Goal: Task Accomplishment & Management: Complete application form

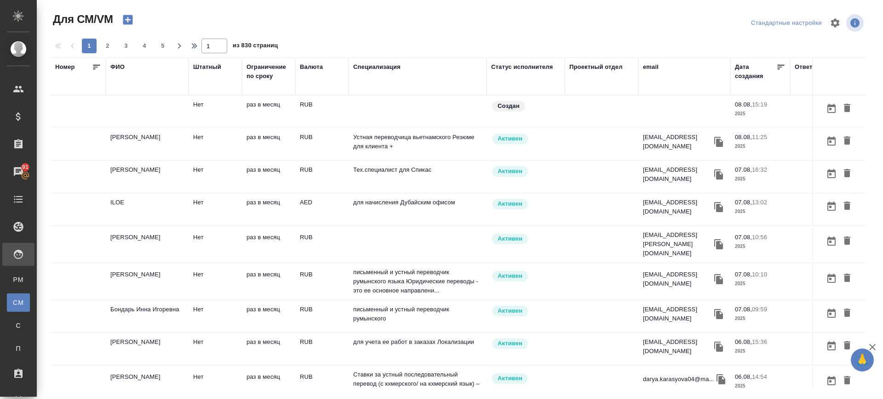
click at [117, 67] on div "ФИО" at bounding box center [117, 67] width 14 height 9
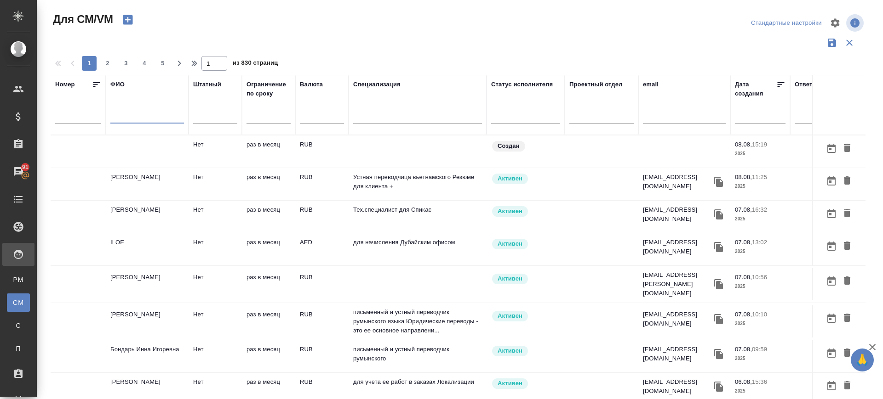
click at [128, 119] on input "text" at bounding box center [147, 117] width 74 height 11
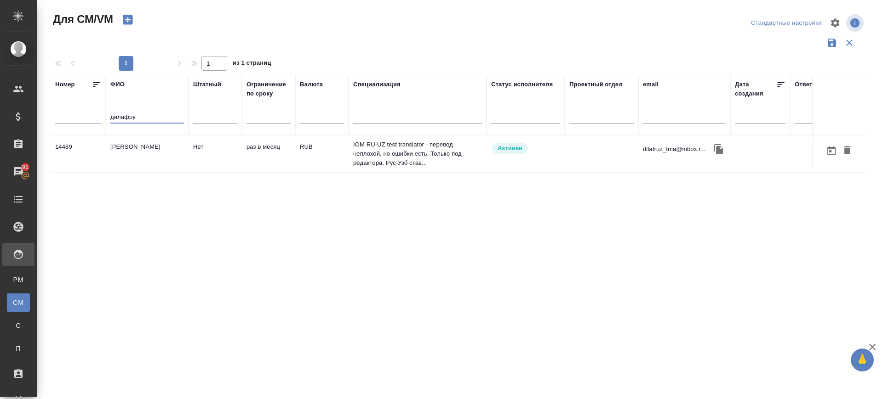
click at [132, 149] on td "Мирзаева Дилафруз Хайруллаевна" at bounding box center [147, 154] width 83 height 32
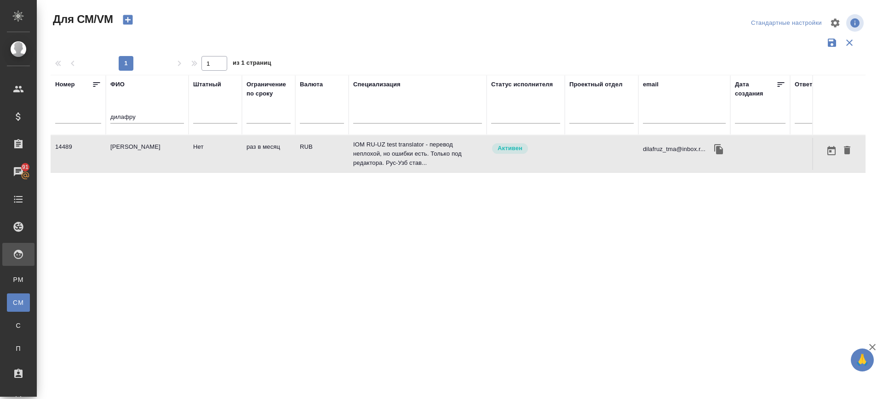
click at [132, 149] on td "Мирзаева Дилафруз Хайруллаевна" at bounding box center [147, 154] width 83 height 32
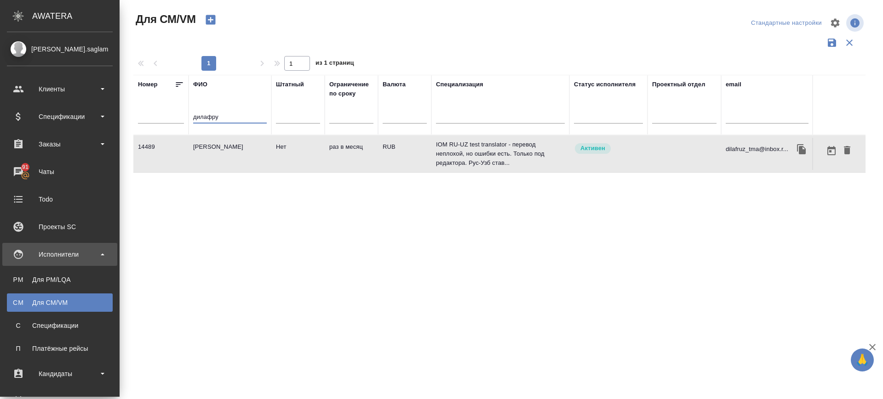
drag, startPoint x: 145, startPoint y: 122, endPoint x: 0, endPoint y: 149, distance: 147.8
click at [0, 151] on div ".cls-1 fill:#fff; AWATERA Саглам Виктория v.saglam Клиенты Спецификации Заказы …" at bounding box center [441, 199] width 883 height 399
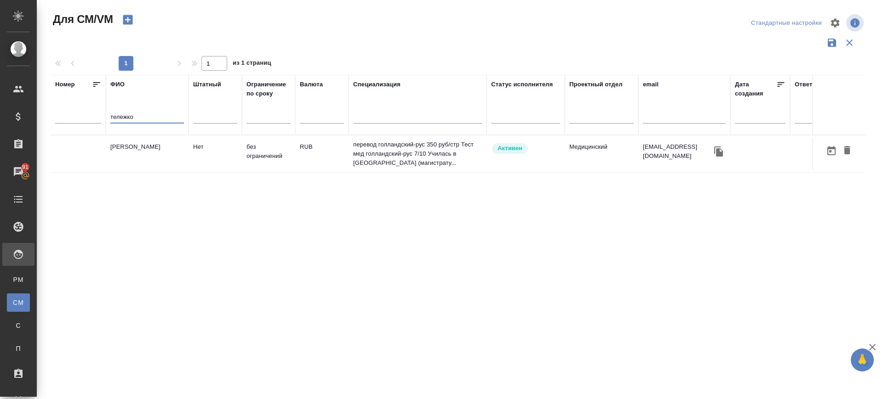
click at [152, 159] on td "Тележко Юлия Георгиевна" at bounding box center [147, 154] width 83 height 32
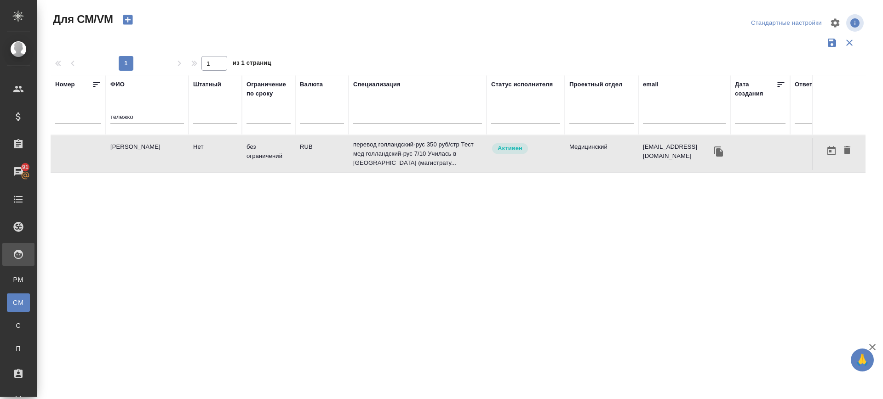
click at [152, 159] on td "Тележко Юлия Георгиевна" at bounding box center [147, 154] width 83 height 32
drag, startPoint x: 125, startPoint y: 121, endPoint x: 73, endPoint y: 120, distance: 52.9
click at [73, 120] on tr "Номер ФИО тележко Штатный Ограничение по сроку Валюта Специализация Статус испо…" at bounding box center [542, 105] width 982 height 60
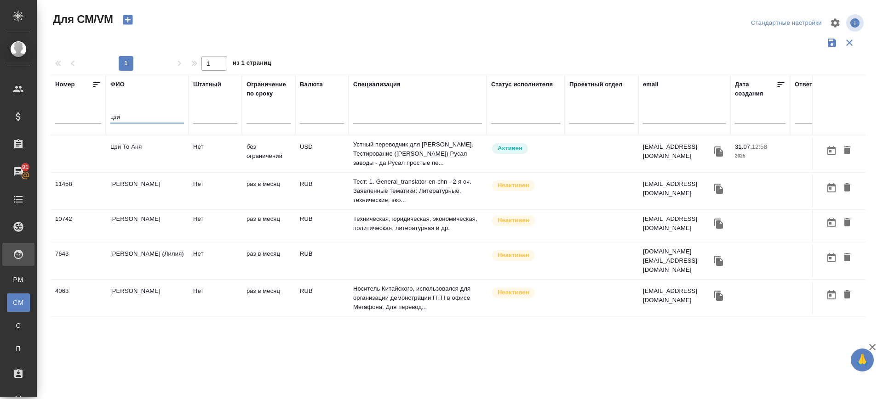
type input "цзи"
click at [132, 143] on td "Цзи То Аня" at bounding box center [147, 154] width 83 height 32
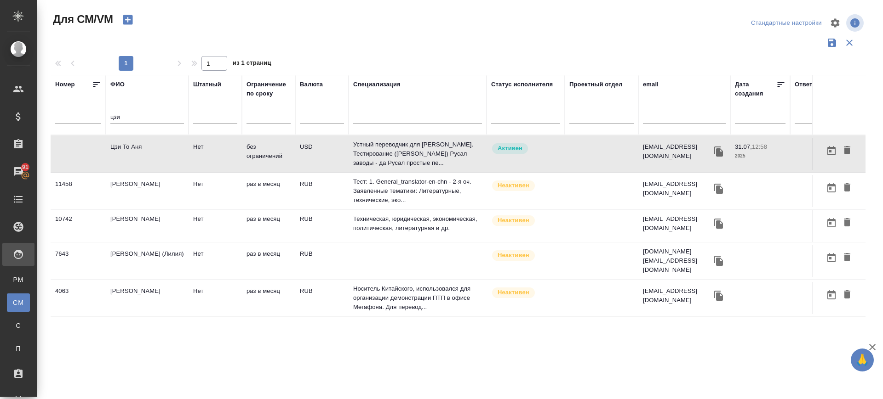
click at [132, 143] on td "Цзи То Аня" at bounding box center [147, 154] width 83 height 32
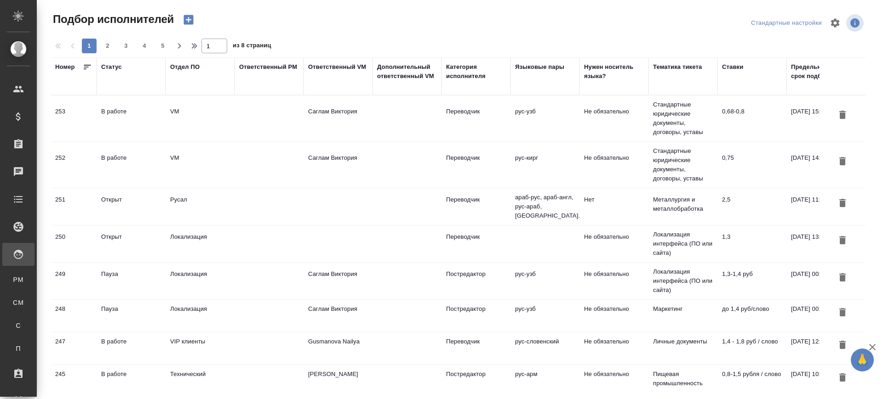
click at [66, 119] on td "253" at bounding box center [74, 119] width 46 height 32
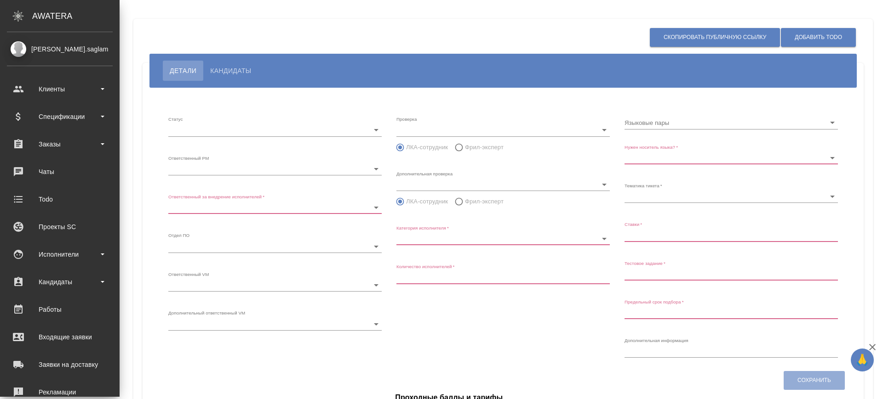
type input "inProgress"
type input "5c20d9dc6b20bf2f1105a5ae"
type input "66dea0ac5b8c3ac2dbf81924"
type input "vm"
type input "5c20d9dc6b20bf2f1105a5b1"
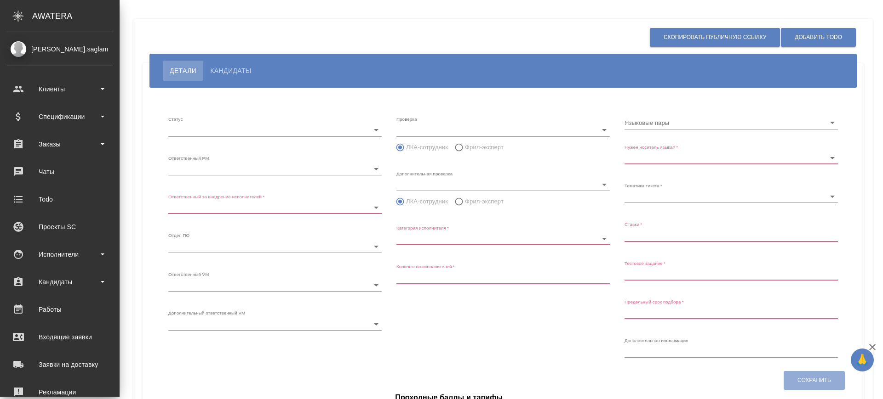
radio input "false"
radio input "true"
type input "60cb54ca22d3a05a4bfb9107"
type input "Переводчик"
type input "1"
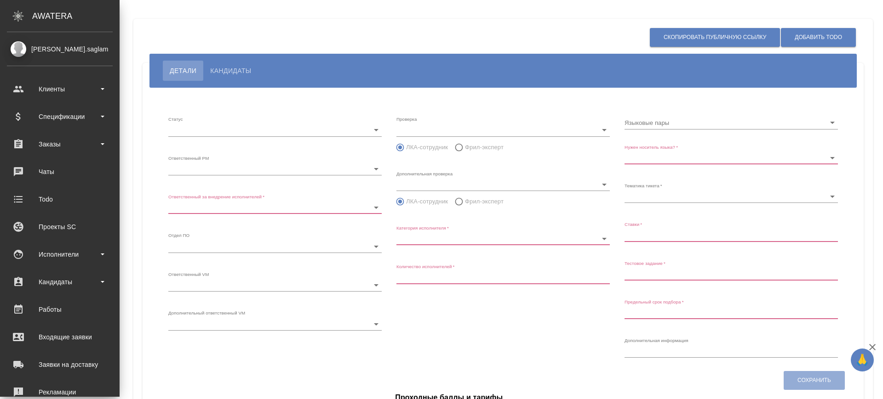
type input "Не обязательно"
type input "5f647205b73bc97568ca66bf"
type input "0,68-0,8"
type input "2025.08.31 15:55:00"
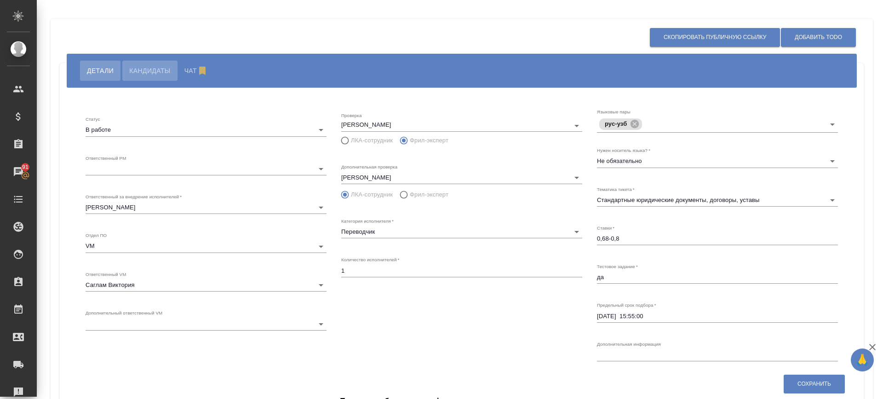
click at [152, 72] on span "Кандидаты" at bounding box center [149, 70] width 41 height 11
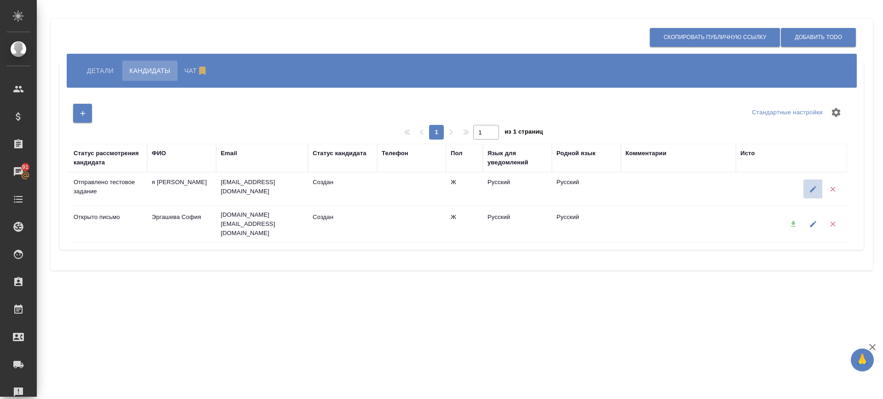
click at [813, 187] on icon "button" at bounding box center [813, 189] width 8 height 8
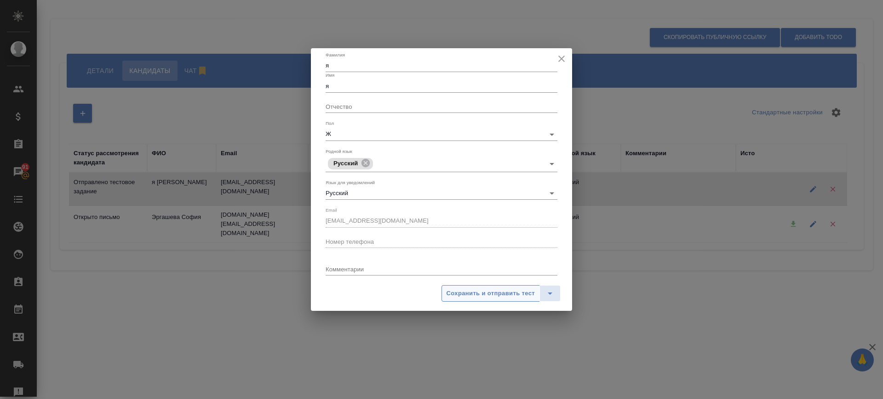
click at [496, 294] on span "Сохранить и отправить тест" at bounding box center [490, 294] width 88 height 11
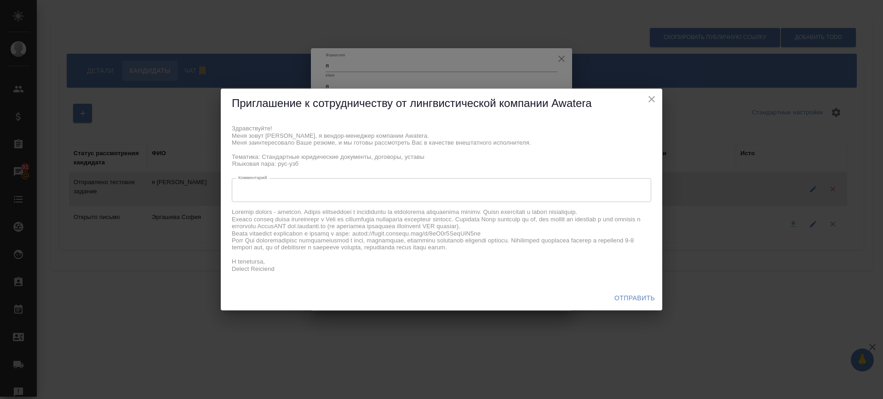
click at [625, 293] on span "Отправить" at bounding box center [634, 298] width 40 height 11
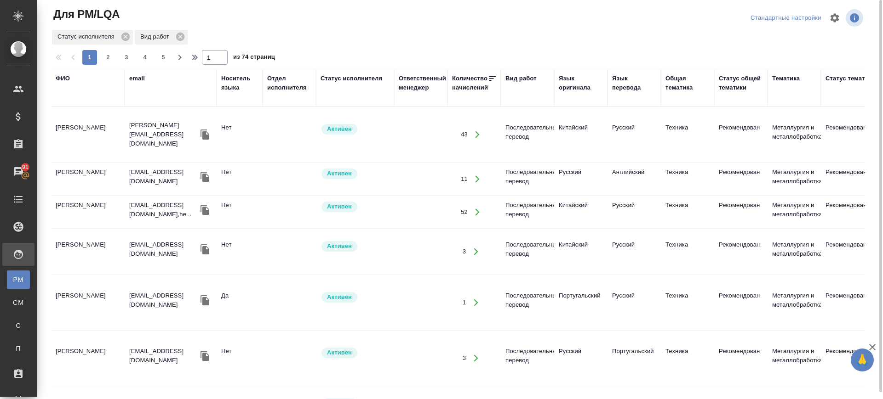
click at [146, 79] on div "email" at bounding box center [170, 78] width 83 height 9
click at [142, 77] on div "email" at bounding box center [137, 78] width 16 height 9
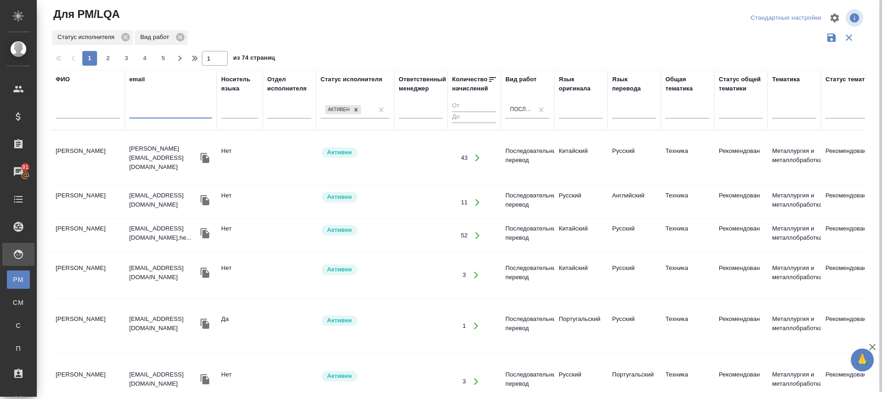
click at [146, 112] on input "text" at bounding box center [170, 112] width 83 height 11
paste input "victorkozirev@gmail.com"
type input "victorkozirev@gmail.com"
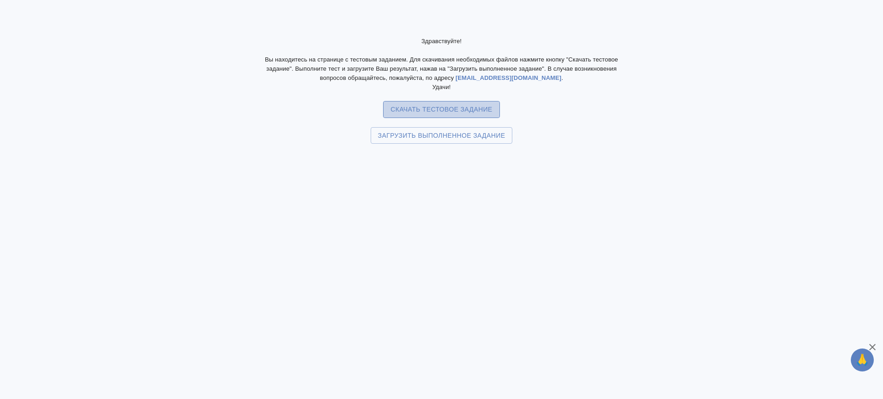
click at [437, 110] on span "Скачать тестовое задание" at bounding box center [441, 109] width 102 height 11
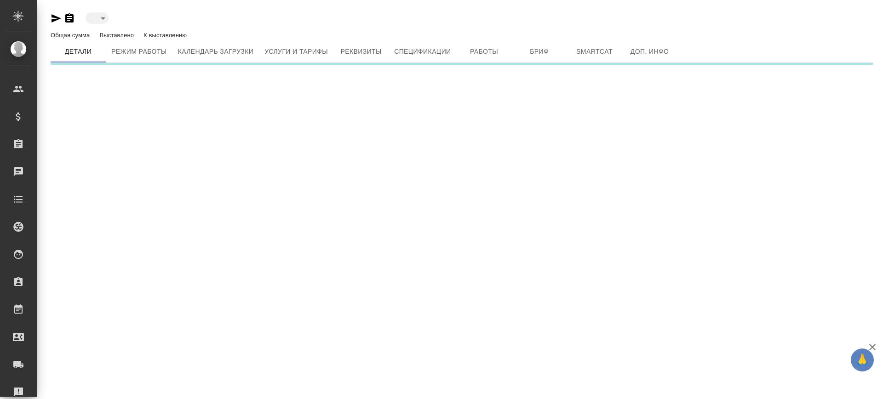
type input "active"
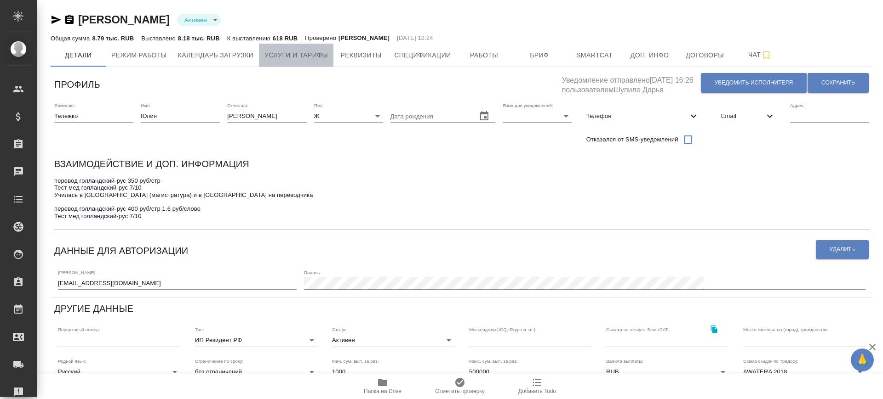
click at [307, 50] on span "Услуги и тарифы" at bounding box center [295, 55] width 63 height 11
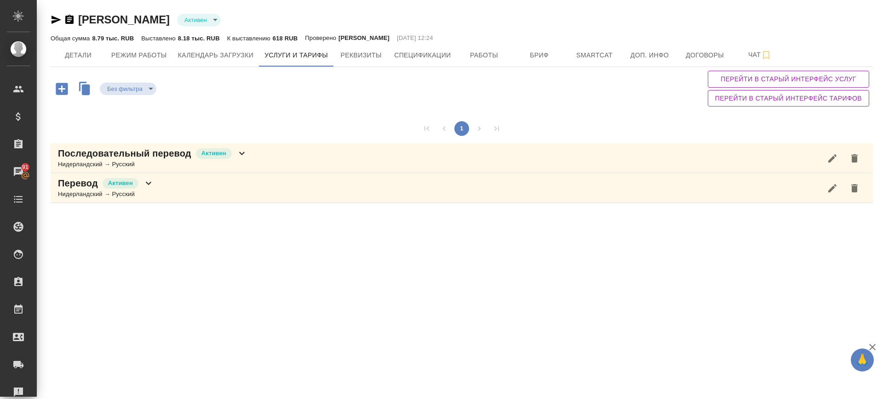
click at [245, 182] on div "Перевод Активен Нидерландский → Русский" at bounding box center [462, 188] width 822 height 30
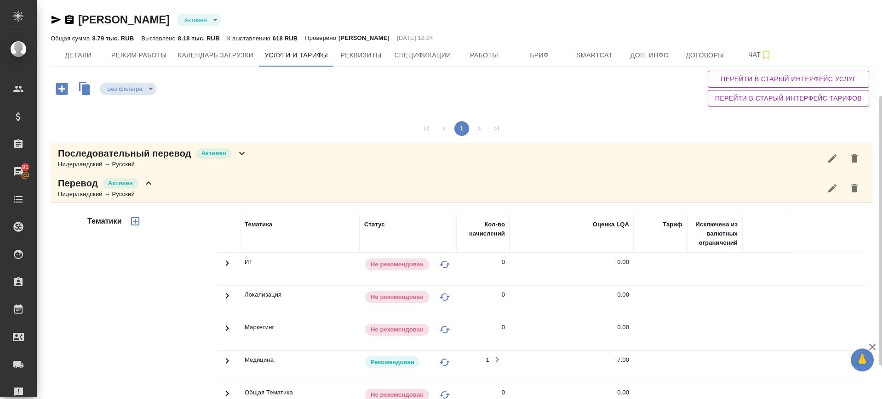
scroll to position [192, 0]
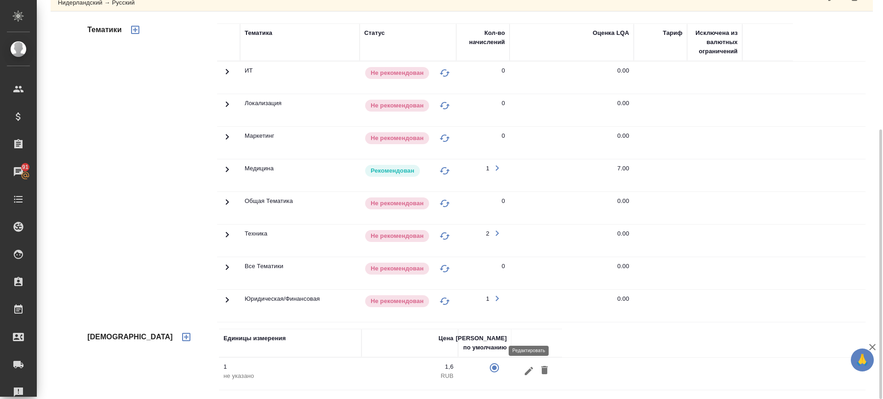
click at [528, 364] on button "button" at bounding box center [529, 371] width 16 height 17
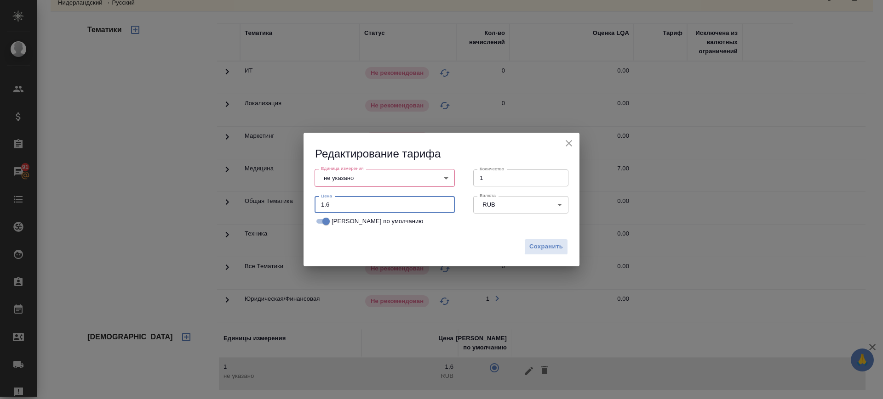
drag, startPoint x: 336, startPoint y: 204, endPoint x: 281, endPoint y: 216, distance: 55.5
click at [281, 216] on div "Редактирование тарифа Единица измерения не указано 5a8b1489cc6b4906c91bfd89 Еди…" at bounding box center [441, 199] width 883 height 399
type input "2.8"
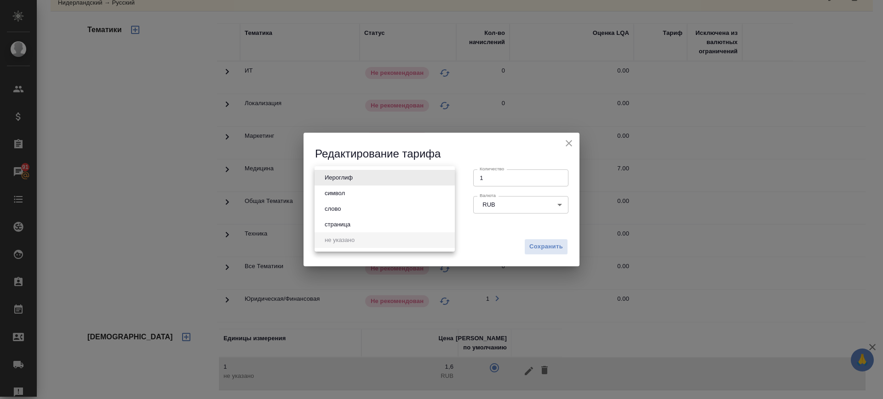
click at [361, 178] on body "🙏 .cls-1 fill:#fff; AWATERA Саглам Виктория v.saglam Клиенты Спецификации Заказ…" at bounding box center [441, 199] width 883 height 399
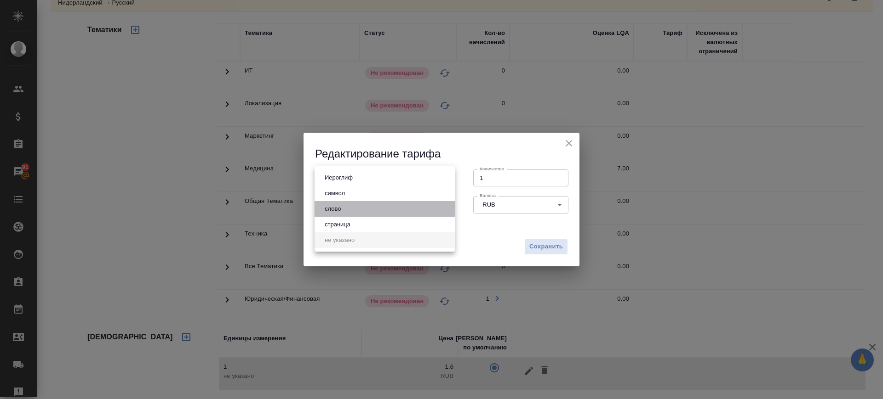
drag, startPoint x: 353, startPoint y: 205, endPoint x: 427, endPoint y: 201, distance: 73.7
click at [353, 206] on li "слово" at bounding box center [384, 209] width 140 height 16
type input "5a8b1489cc6b4906c91bfd90"
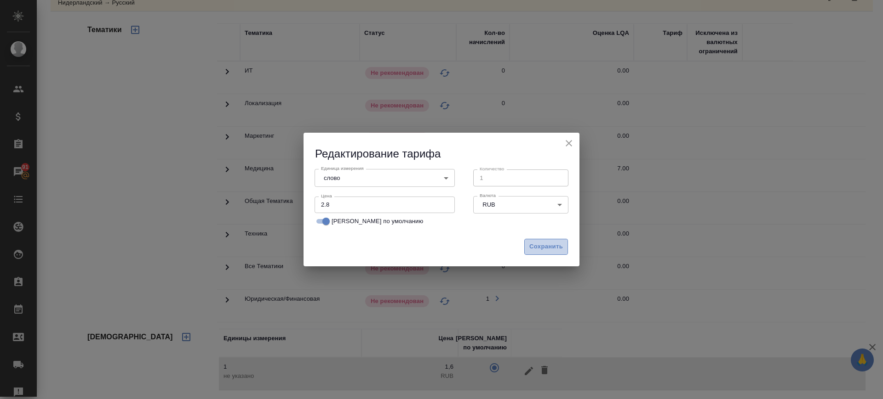
click at [532, 246] on span "Сохранить" at bounding box center [546, 247] width 34 height 11
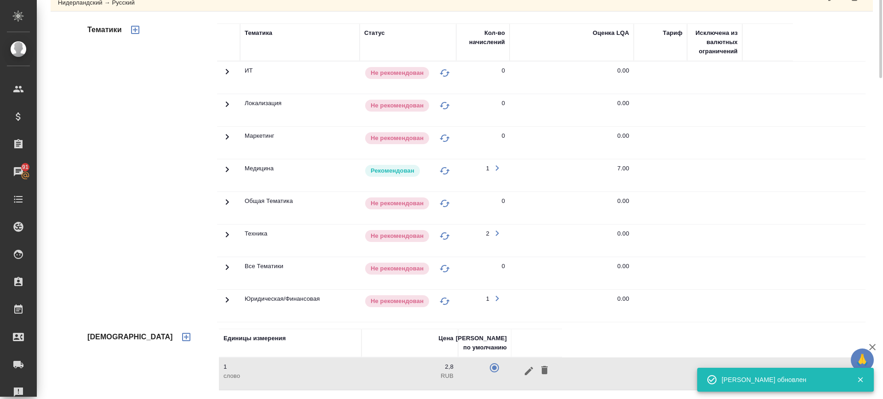
scroll to position [0, 0]
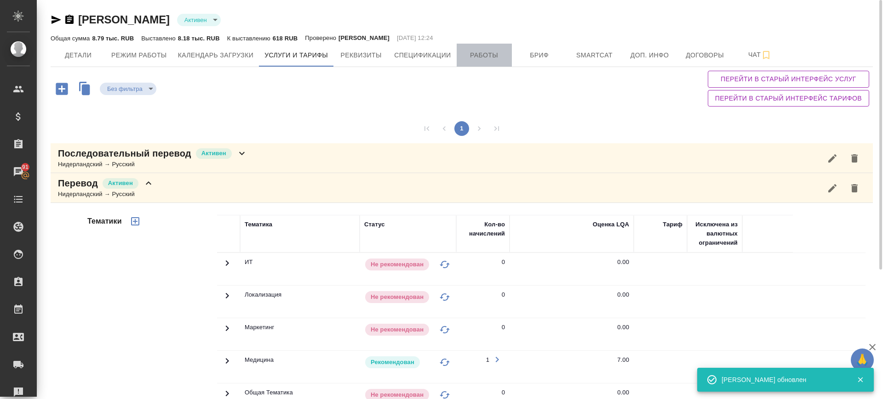
click at [502, 58] on span "Работы" at bounding box center [484, 55] width 44 height 11
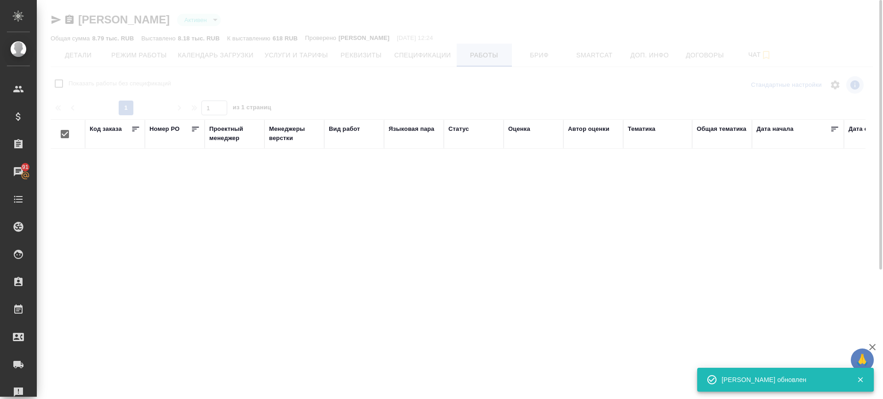
checkbox input "false"
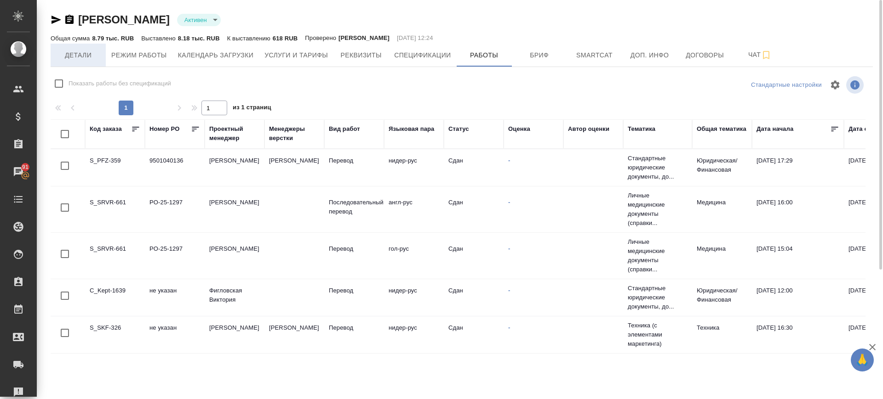
click at [90, 57] on span "Детали" at bounding box center [78, 55] width 44 height 11
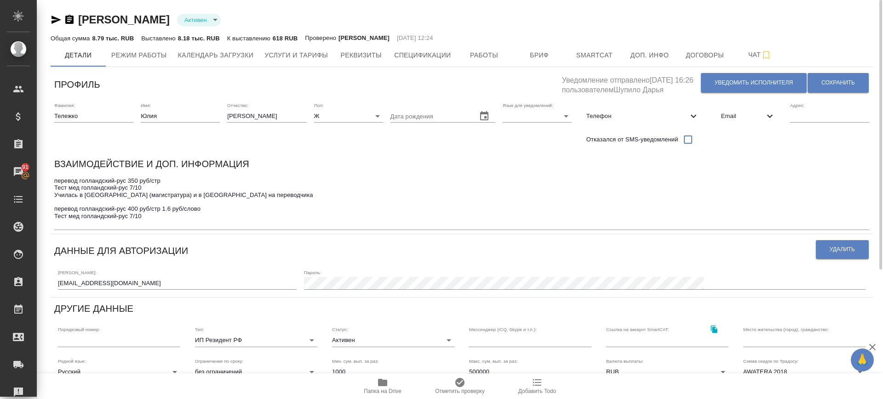
click at [181, 198] on textarea "перевод голландский-рус 350 руб/стр Тест мед голландский-рус 7/10 Училась в Гол…" at bounding box center [461, 202] width 814 height 50
click at [271, 51] on span "Услуги и тарифы" at bounding box center [295, 55] width 63 height 11
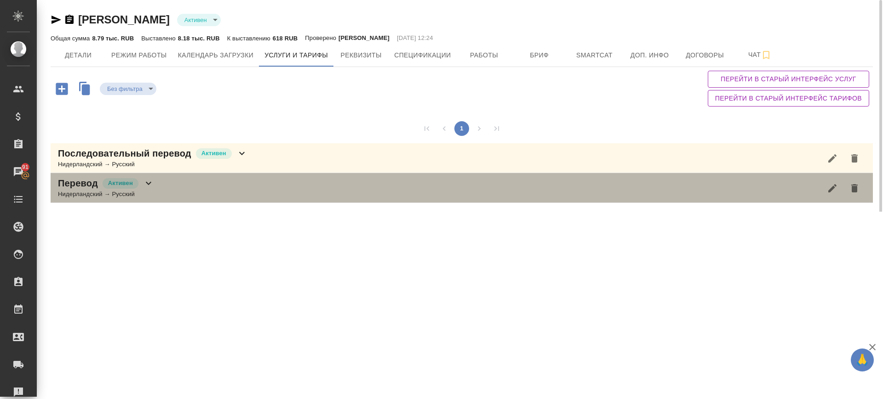
click at [172, 187] on div "Перевод Активен Нидерландский → Русский" at bounding box center [462, 188] width 822 height 30
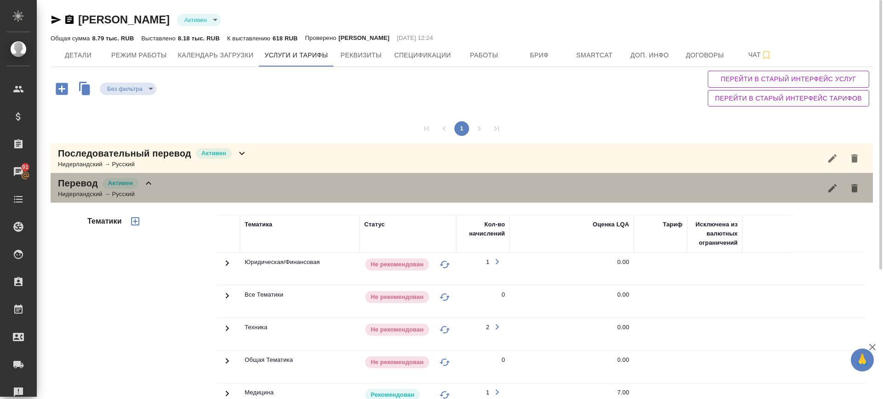
click at [174, 189] on div "Перевод Активен Нидерландский → Русский" at bounding box center [462, 188] width 822 height 30
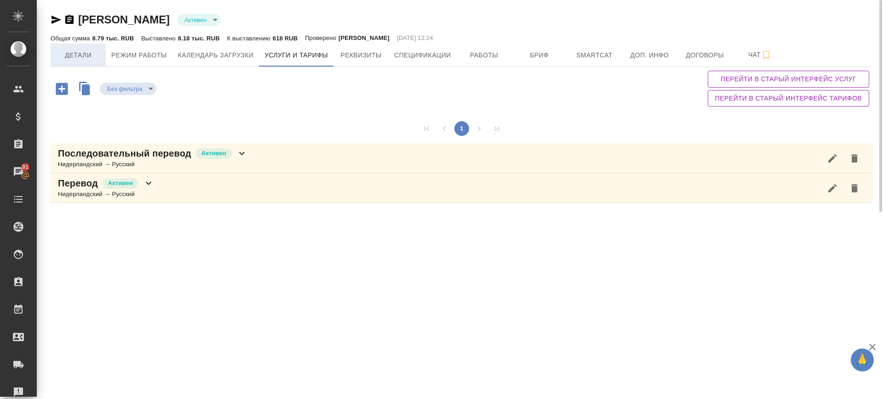
click at [74, 58] on span "Детали" at bounding box center [78, 55] width 44 height 11
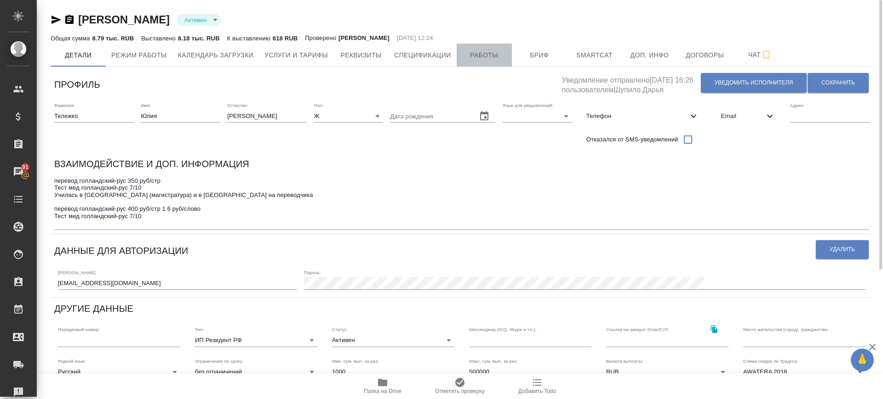
click at [502, 49] on button "Работы" at bounding box center [483, 55] width 55 height 23
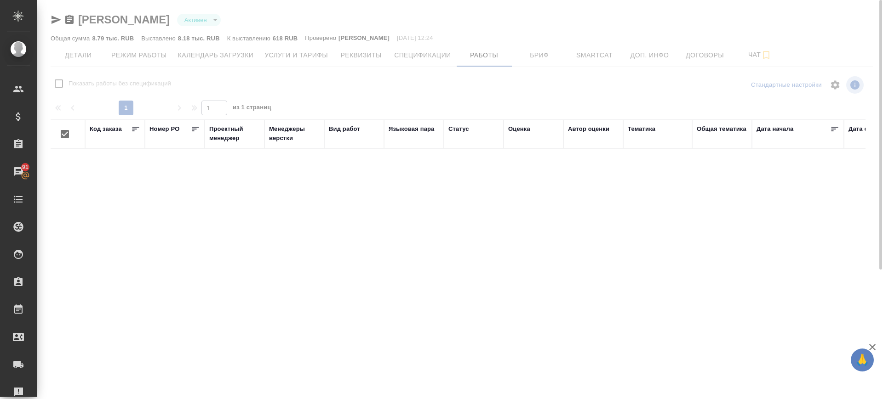
checkbox input "false"
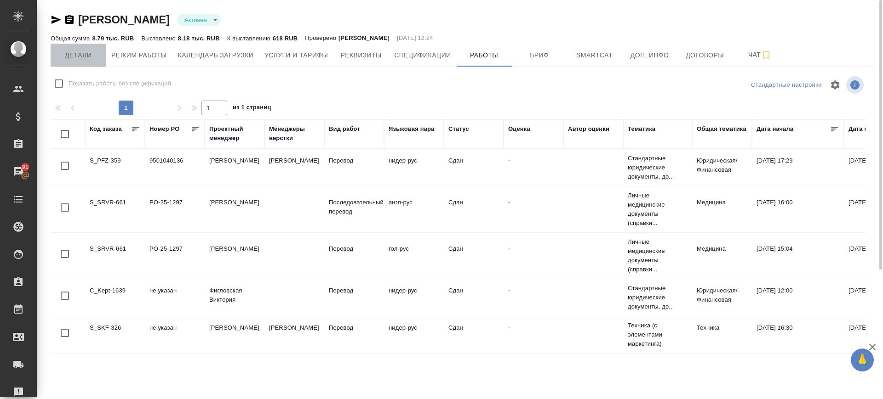
click at [94, 56] on span "Детали" at bounding box center [78, 55] width 44 height 11
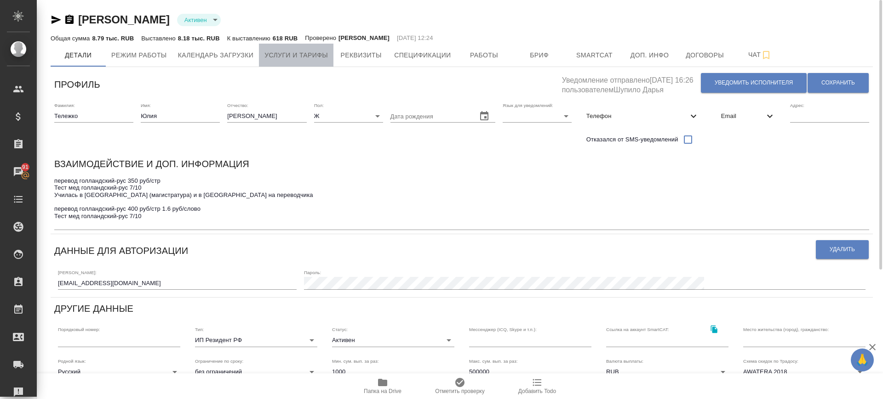
click at [294, 57] on span "Услуги и тарифы" at bounding box center [295, 55] width 63 height 11
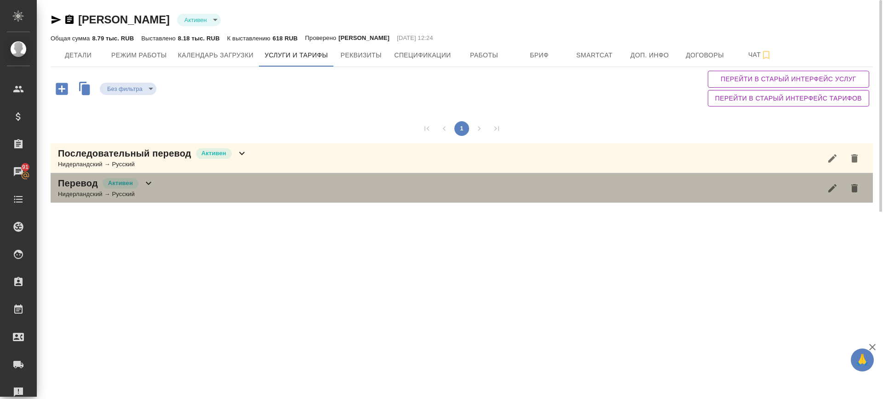
click at [236, 183] on div "Перевод Активен Нидерландский → Русский" at bounding box center [462, 188] width 822 height 30
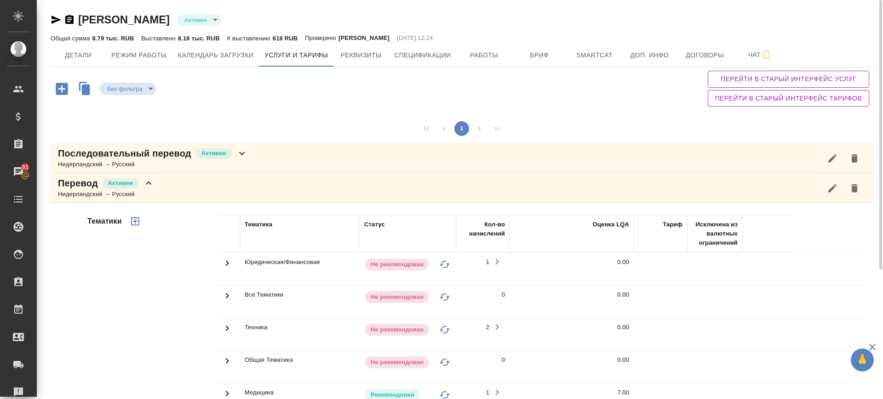
scroll to position [192, 0]
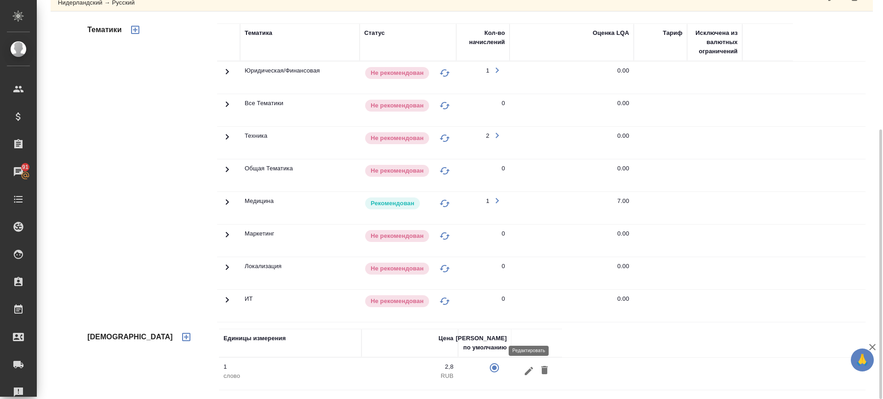
click at [524, 372] on icon "button" at bounding box center [528, 371] width 11 height 11
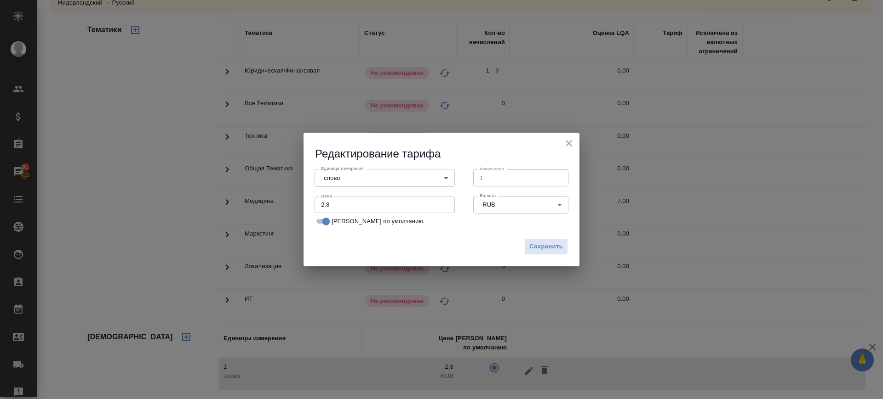
drag, startPoint x: 366, startPoint y: 211, endPoint x: 286, endPoint y: 213, distance: 79.5
click at [286, 213] on div "Редактирование тарифа Единица измерения слово 5a8b1489cc6b4906c91bfd90 Единица …" at bounding box center [441, 199] width 883 height 399
drag, startPoint x: 292, startPoint y: 199, endPoint x: 491, endPoint y: 322, distance: 234.2
click at [349, 233] on div "Редактирование тарифа Единица измерения слово 5a8b1489cc6b4906c91bfd90 Единица …" at bounding box center [441, 199] width 883 height 399
click at [393, 205] on input "1" at bounding box center [384, 205] width 140 height 17
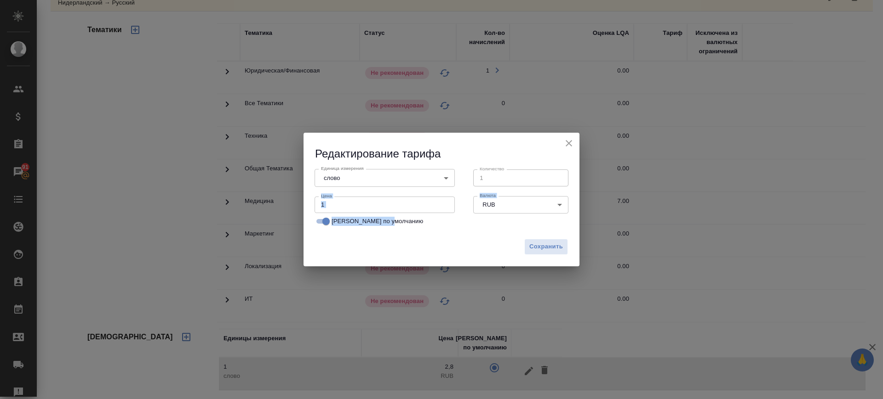
drag, startPoint x: 335, startPoint y: 198, endPoint x: 336, endPoint y: 204, distance: 5.6
click at [335, 199] on input "1" at bounding box center [384, 205] width 140 height 17
click at [336, 205] on input "1" at bounding box center [384, 205] width 140 height 17
drag, startPoint x: 349, startPoint y: 244, endPoint x: 347, endPoint y: 236, distance: 8.7
click at [349, 245] on div "Сохранить" at bounding box center [441, 250] width 276 height 32
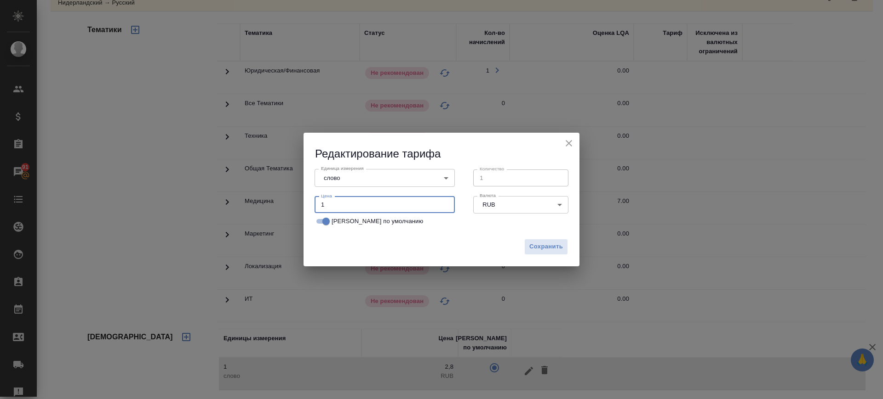
click at [349, 201] on input "1" at bounding box center [384, 205] width 140 height 17
type input "1.6"
click at [551, 246] on span "Сохранить" at bounding box center [546, 247] width 34 height 11
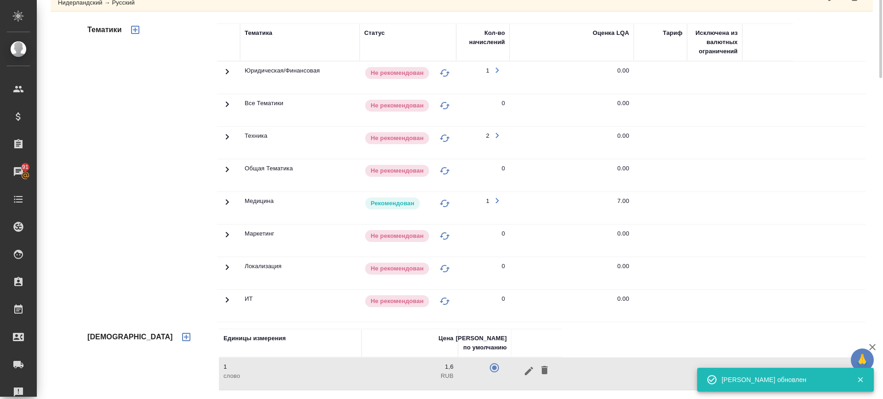
scroll to position [0, 0]
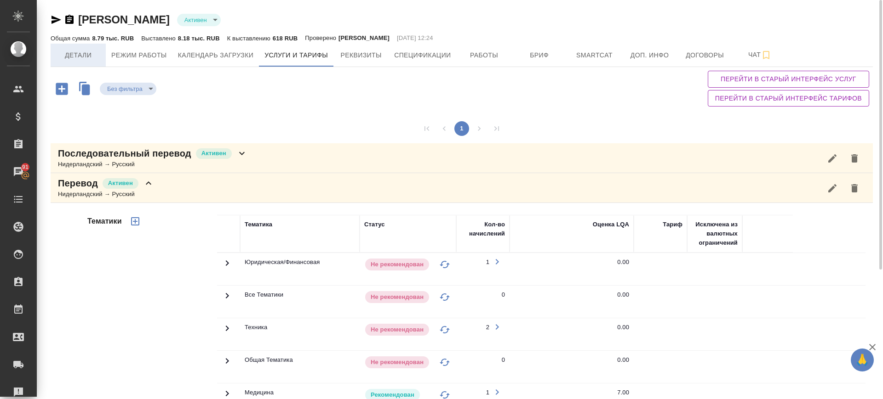
click at [87, 50] on span "Детали" at bounding box center [78, 55] width 44 height 11
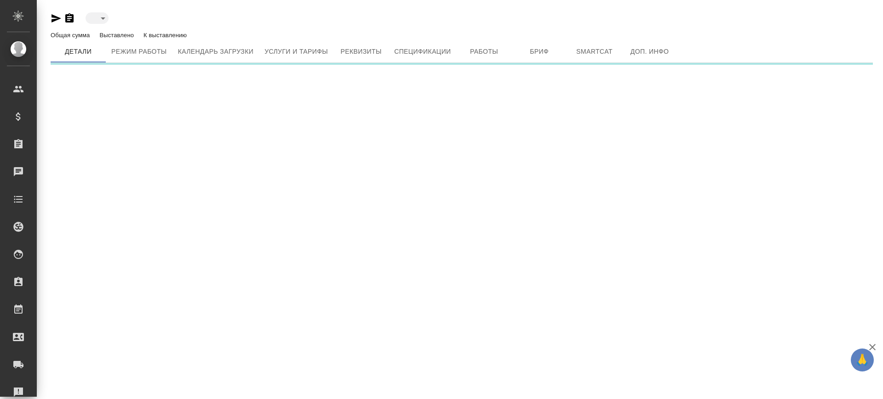
type input "active"
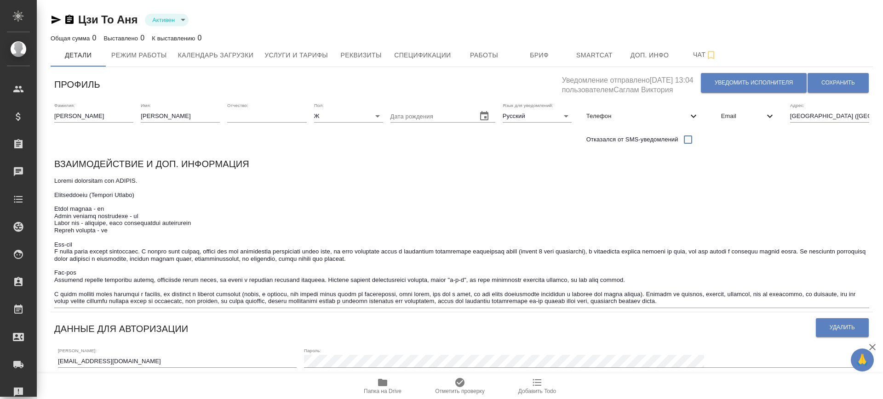
click at [56, 17] on icon "button" at bounding box center [56, 19] width 11 height 11
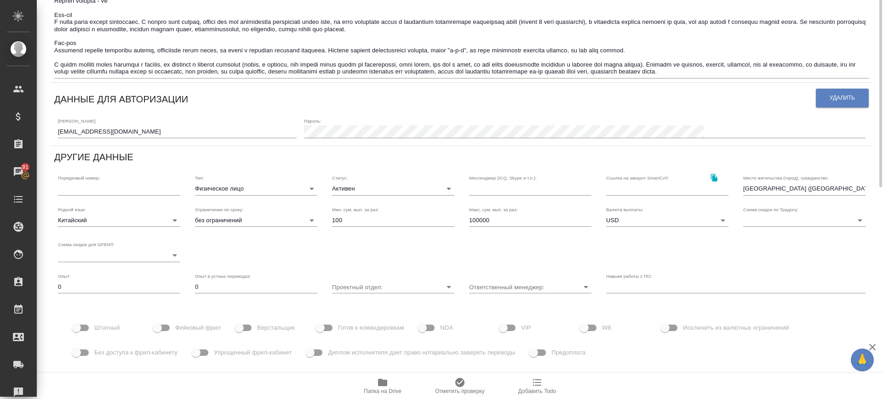
scroll to position [279, 0]
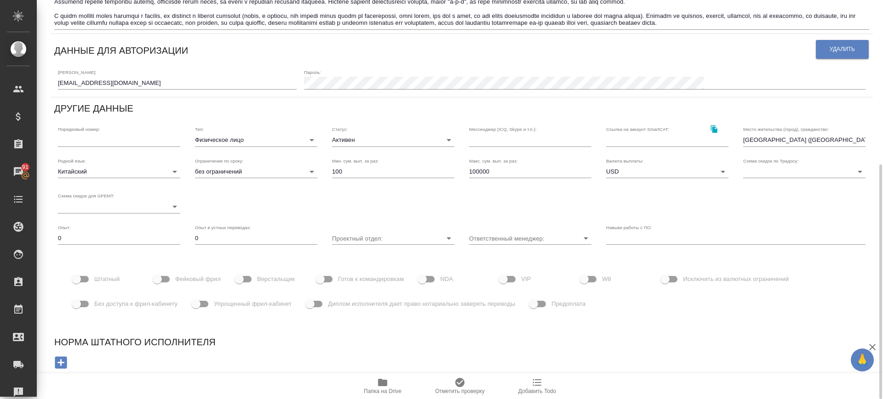
click at [386, 389] on span "Папка на Drive" at bounding box center [383, 391] width 38 height 6
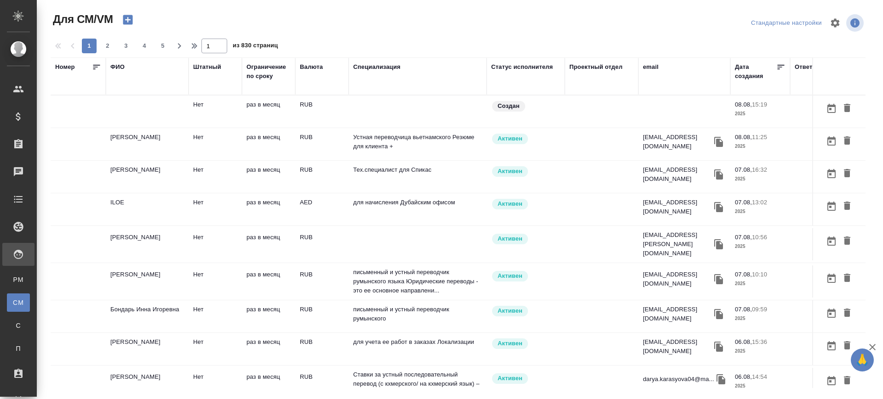
click at [134, 104] on td at bounding box center [147, 112] width 83 height 32
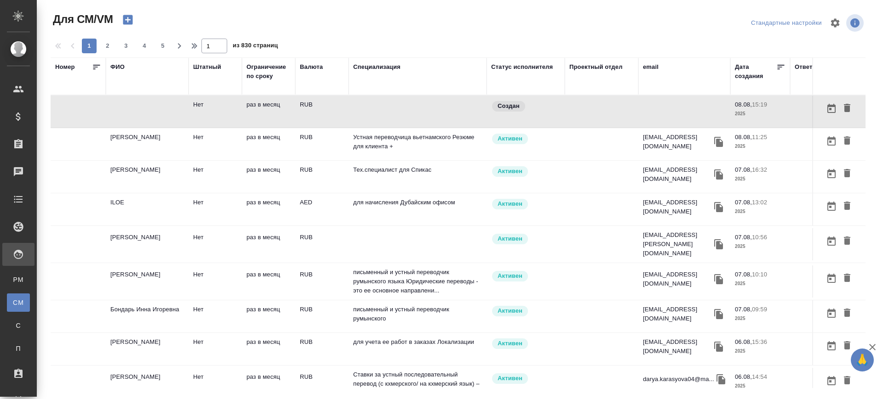
click at [134, 104] on td at bounding box center [147, 112] width 83 height 32
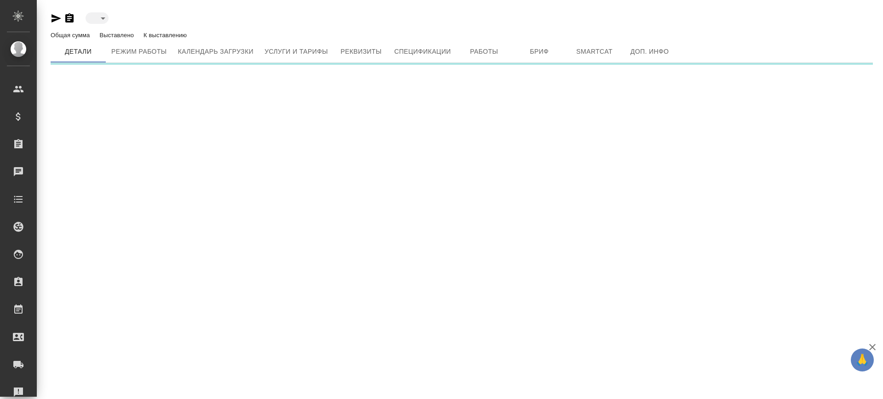
type input "created"
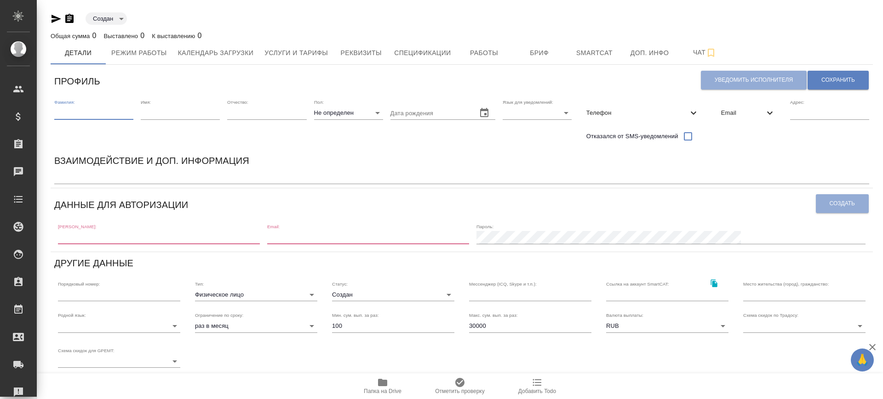
click at [70, 114] on input "text" at bounding box center [93, 113] width 79 height 13
type input "Козырев"
type input "Виктор"
click at [351, 117] on body "🙏 .cls-1 fill:#fff; AWATERA Саглам Виктория v.saglam Клиенты Спецификации Заказ…" at bounding box center [441, 199] width 883 height 399
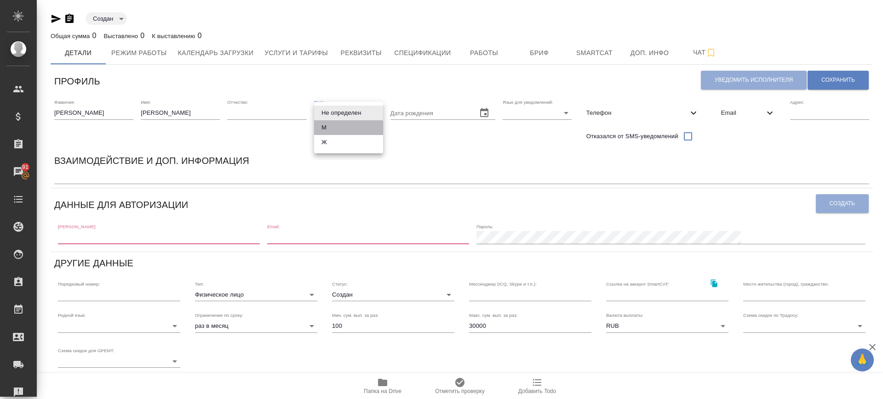
click at [335, 128] on li "М" at bounding box center [348, 127] width 69 height 15
type input "male"
click at [518, 110] on body "🙏 .cls-1 fill:#fff; AWATERA Саглам Виктория v.saglam Клиенты Спецификации Заказ…" at bounding box center [441, 199] width 883 height 399
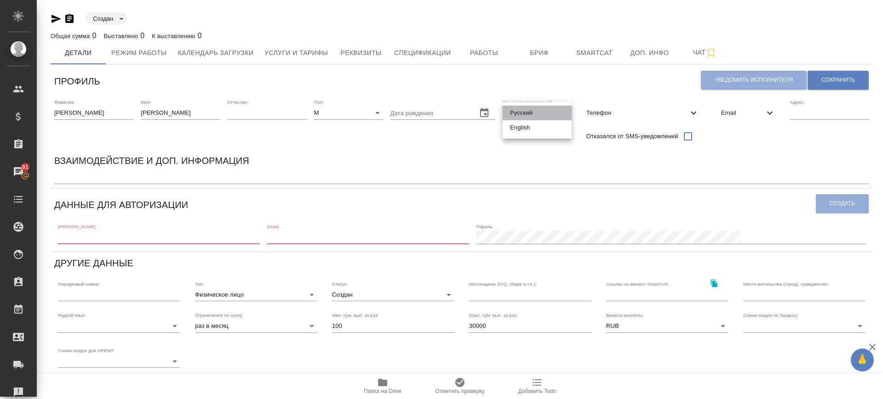
click at [520, 112] on li "Русский" at bounding box center [536, 113] width 69 height 15
type input "RU"
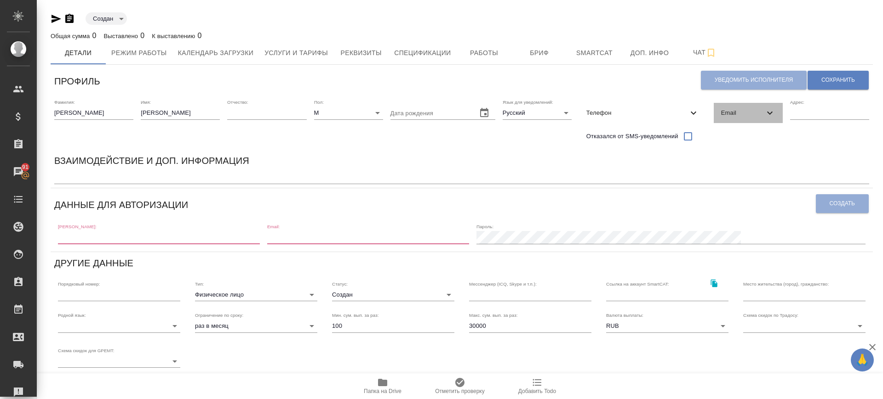
click at [735, 112] on span "Email" at bounding box center [742, 112] width 43 height 9
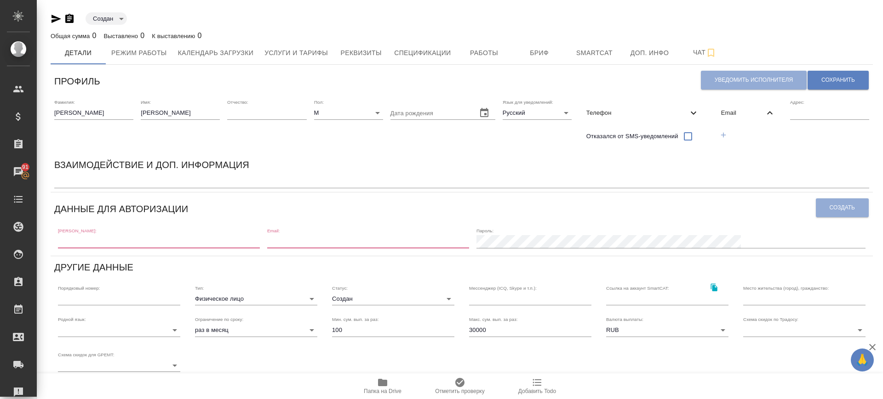
drag, startPoint x: 727, startPoint y: 131, endPoint x: 736, endPoint y: 132, distance: 9.7
click at [727, 131] on icon "button" at bounding box center [723, 135] width 8 height 8
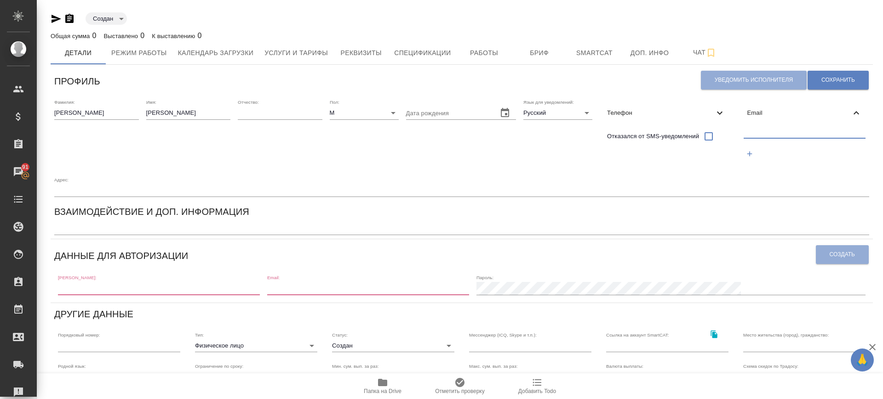
click at [766, 127] on input "text" at bounding box center [804, 132] width 122 height 11
paste input "victorkozirev@gmail.com"
type input "victorkozirev@gmail.com"
click at [851, 73] on button "Сохранить" at bounding box center [837, 80] width 61 height 19
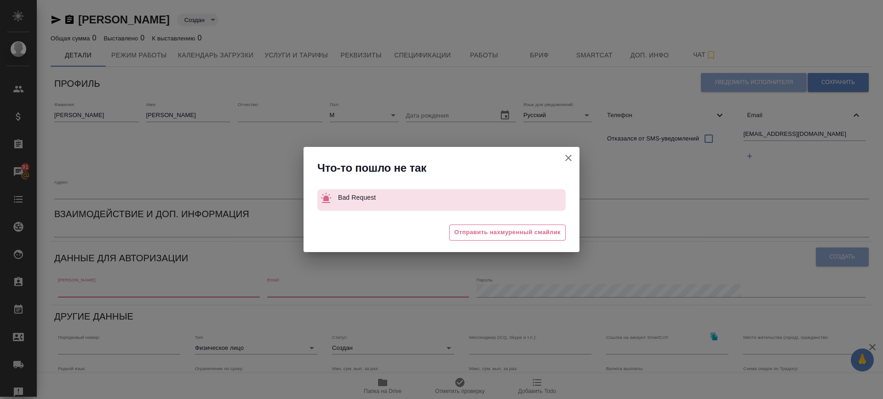
click at [571, 159] on icon "button" at bounding box center [568, 158] width 11 height 11
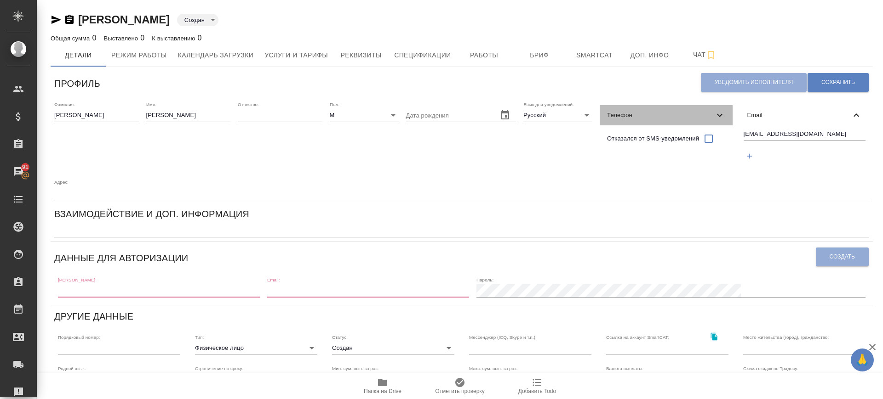
click at [715, 114] on icon at bounding box center [719, 115] width 11 height 11
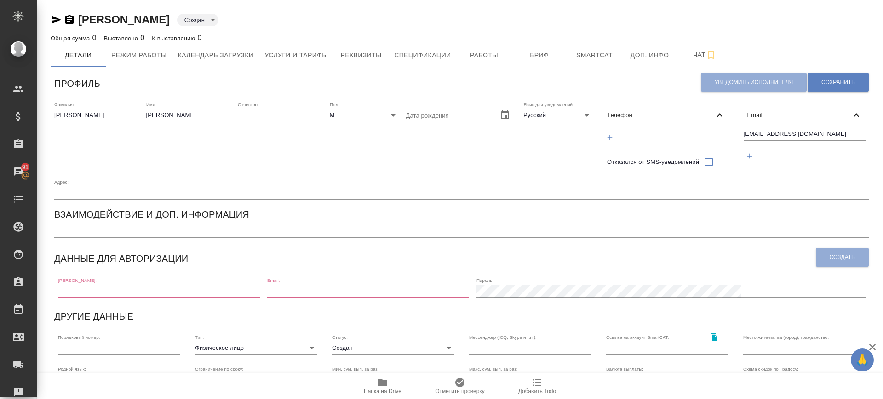
click at [613, 136] on icon "button" at bounding box center [609, 137] width 8 height 8
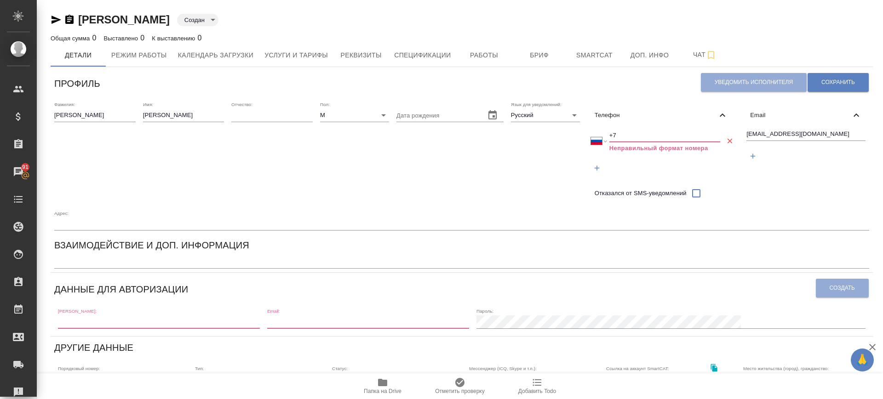
click at [632, 135] on input "+7" at bounding box center [664, 135] width 111 height 13
drag, startPoint x: 632, startPoint y: 135, endPoint x: 583, endPoint y: 136, distance: 48.3
click at [583, 136] on div "Фамилия: Козырев Имя: Виктор Отчество: Пол: М male Дата рождения Язык для уведо…" at bounding box center [462, 166] width 822 height 137
paste input "373 85272520"
select select "MD"
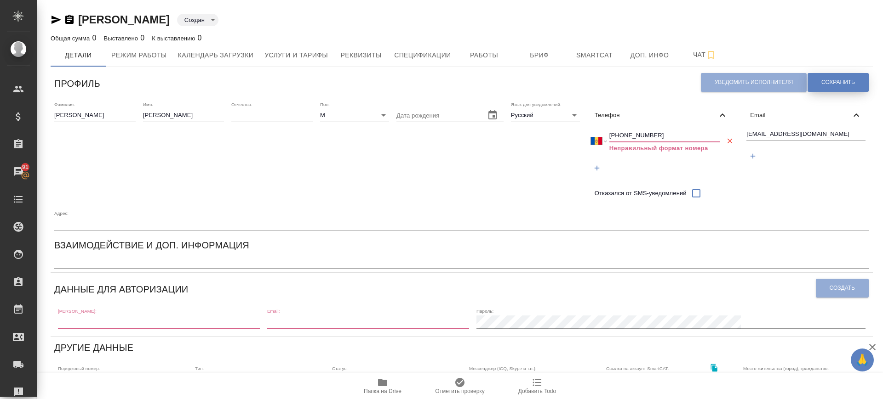
type input "+373 852725207"
click at [834, 79] on span "Сохранить" at bounding box center [838, 83] width 34 height 8
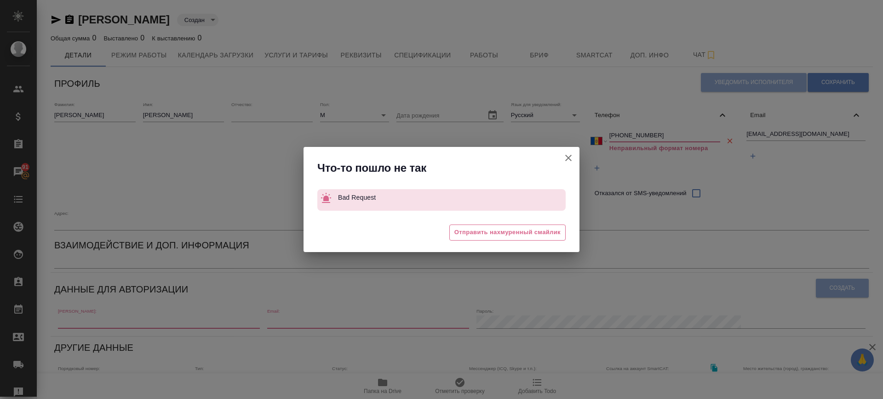
click at [570, 159] on icon "button" at bounding box center [568, 158] width 6 height 6
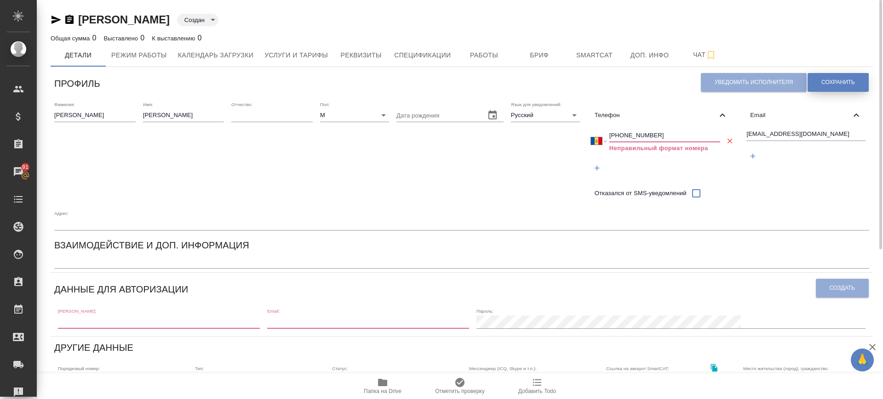
scroll to position [115, 0]
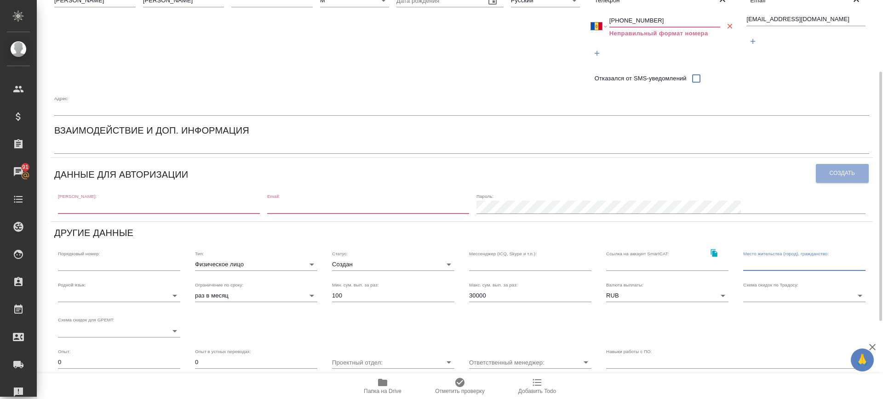
click at [768, 264] on input "text" at bounding box center [804, 264] width 122 height 13
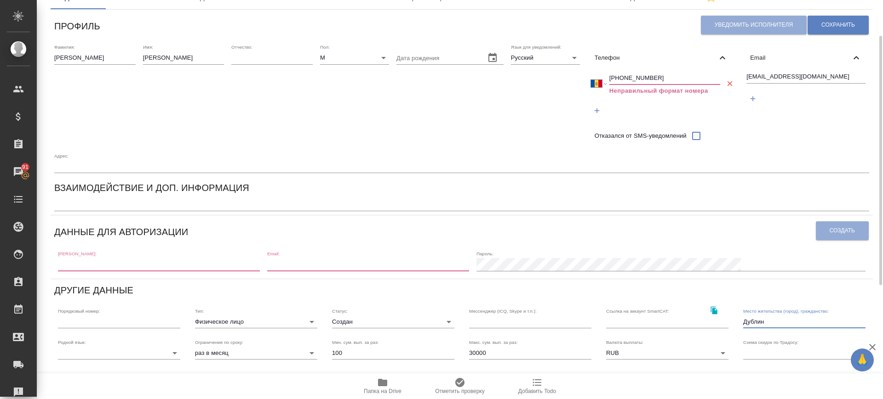
drag, startPoint x: 772, startPoint y: 319, endPoint x: 711, endPoint y: 334, distance: 63.3
click at [711, 334] on div "Профиль Уведомить исполнителя Сохранить Фамилия: Козырев Имя: Виктор Отчество: …" at bounding box center [462, 285] width 822 height 544
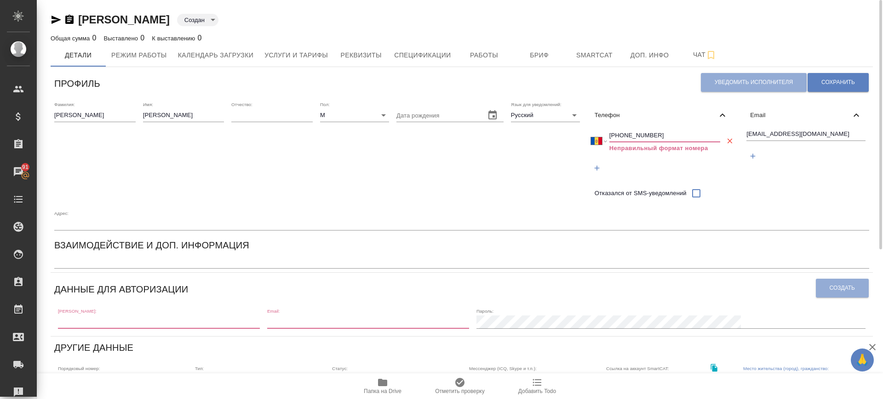
type input "Дублин"
click at [99, 228] on input "text" at bounding box center [461, 224] width 814 height 13
paste input "Дублин"
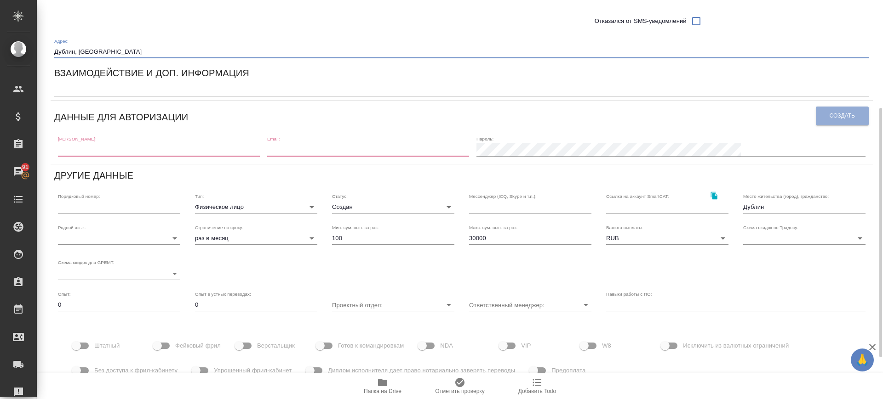
type input "Дублин, Ирландия"
click at [784, 217] on div "Схема скидок по Традосу: ​" at bounding box center [803, 234] width 137 height 35
click at [784, 211] on input "Дублин" at bounding box center [804, 207] width 122 height 13
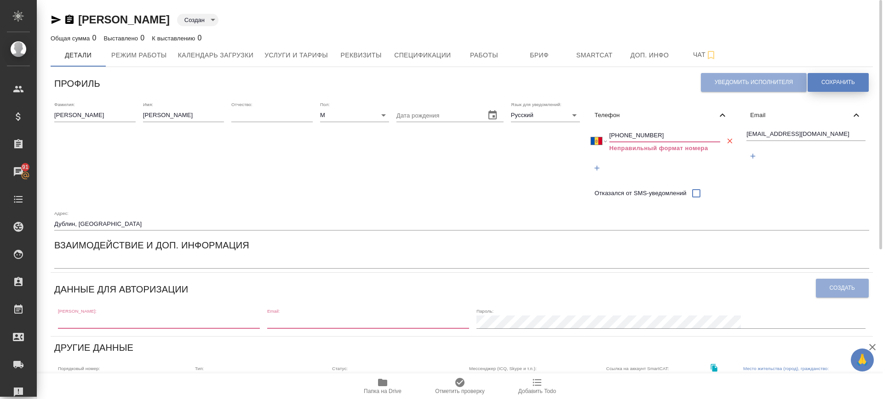
type input "Дублин, Ирландия"
click at [822, 85] on span "Сохранить" at bounding box center [838, 83] width 34 height 8
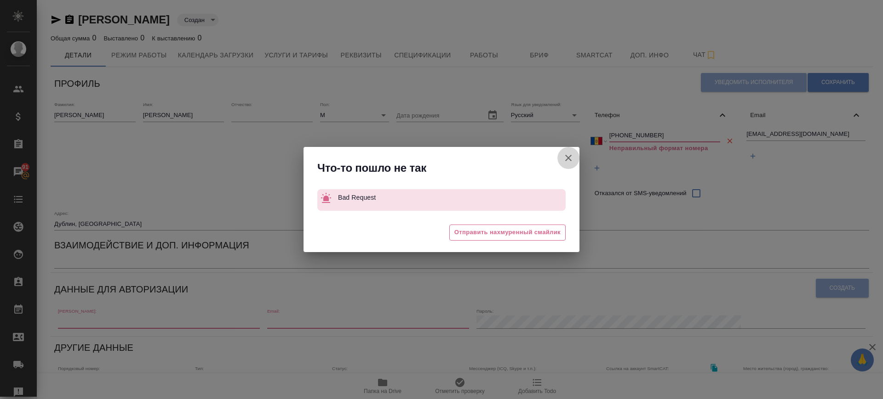
click at [571, 156] on icon "button" at bounding box center [568, 158] width 11 height 11
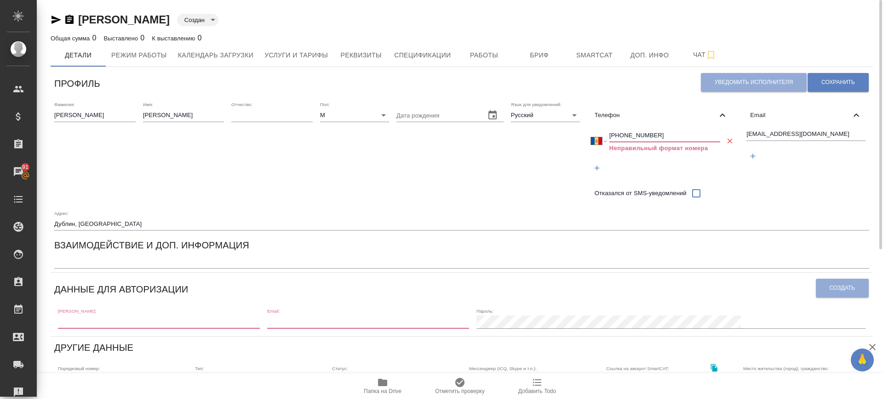
click at [666, 131] on input "+373 852725207" at bounding box center [664, 135] width 111 height 13
drag, startPoint x: 571, startPoint y: 137, endPoint x: 554, endPoint y: 140, distance: 16.9
click at [554, 139] on div "Фамилия: Козырев Имя: Виктор Отчество: Пол: М male Дата рождения Язык для уведо…" at bounding box center [462, 166] width 822 height 137
paste input "53 85 272"
type input "+353 85 272 5207"
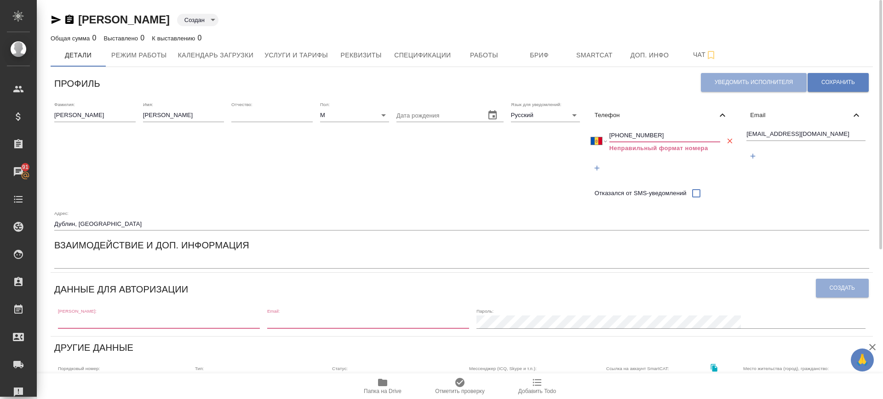
select select "IE"
type input "+353 85 272 5207"
click at [830, 81] on span "Сохранить" at bounding box center [838, 83] width 34 height 8
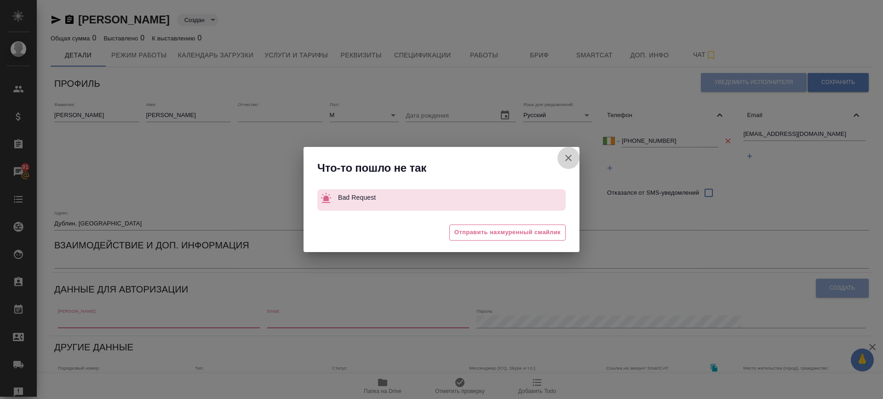
click at [570, 158] on icon "button" at bounding box center [568, 158] width 11 height 11
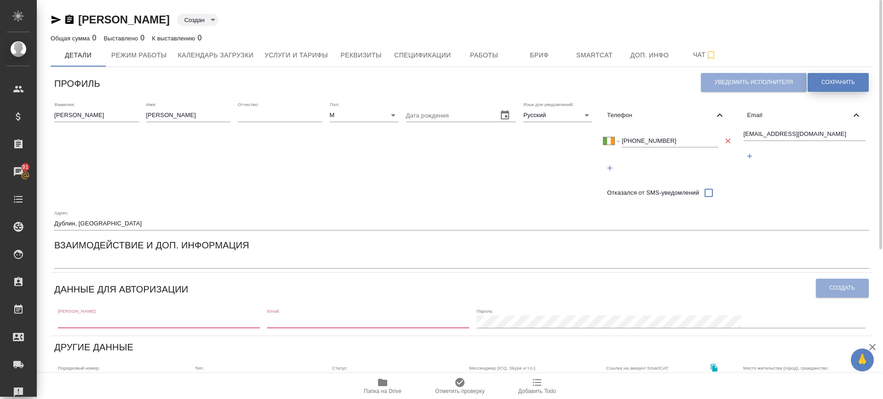
click at [846, 76] on button "Сохранить" at bounding box center [837, 82] width 61 height 19
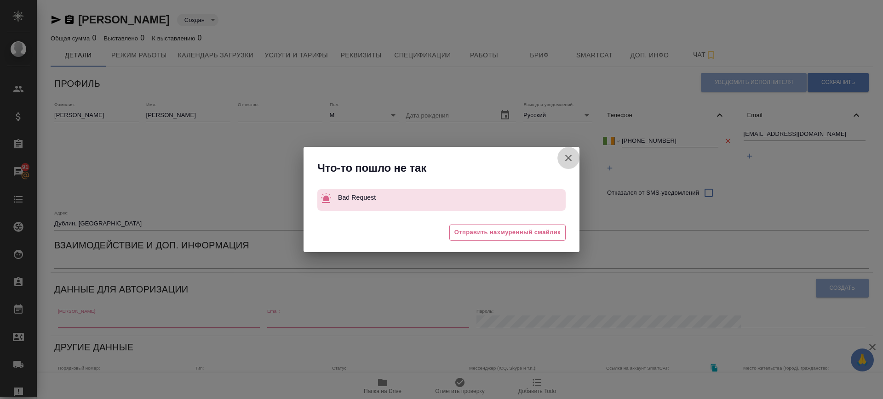
click at [567, 155] on icon "button" at bounding box center [568, 158] width 11 height 11
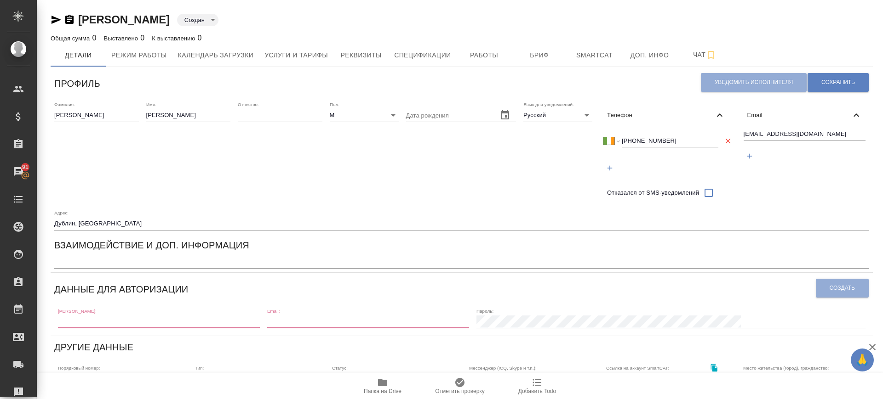
click at [717, 115] on icon at bounding box center [719, 115] width 11 height 11
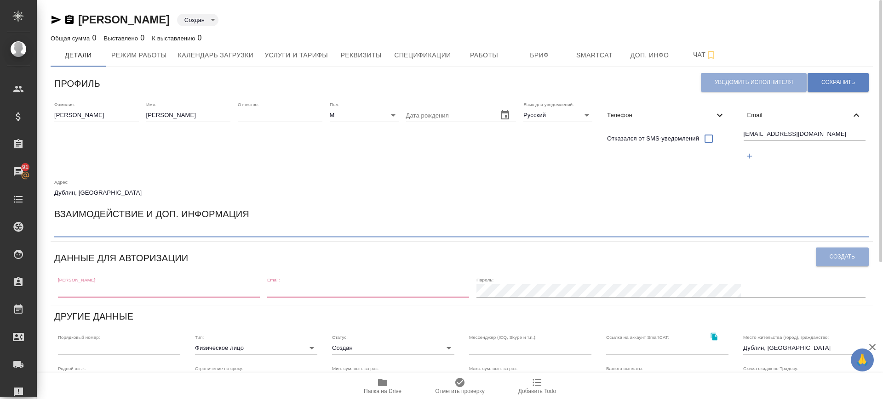
click at [81, 230] on textarea at bounding box center [461, 231] width 814 height 7
click at [76, 233] on textarea at bounding box center [461, 231] width 814 height 7
paste textarea "За полный день работы можно договориться на 500 евро (8 часов) Проживает: недал…"
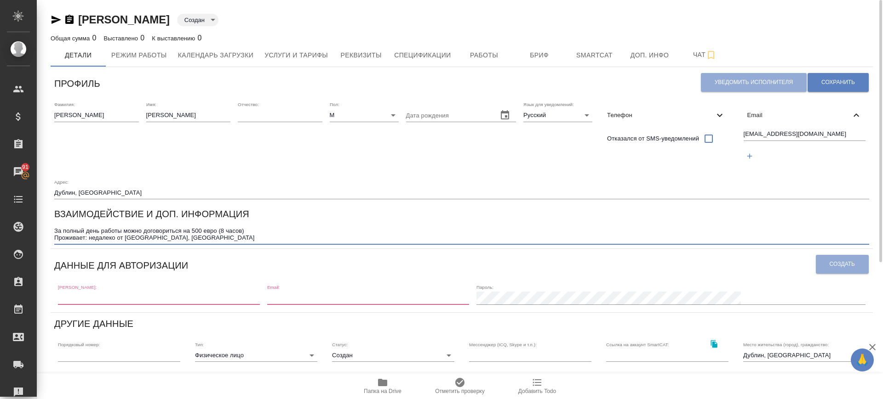
click at [236, 228] on textarea "За полный день работы можно договориться на 500 евро (8 часов) Проживает: недал…" at bounding box center [461, 235] width 814 height 14
click at [256, 239] on textarea "За полный день работы можно договориться на 500 евро (8 часов) Проживает: недал…" at bounding box center [461, 235] width 814 height 14
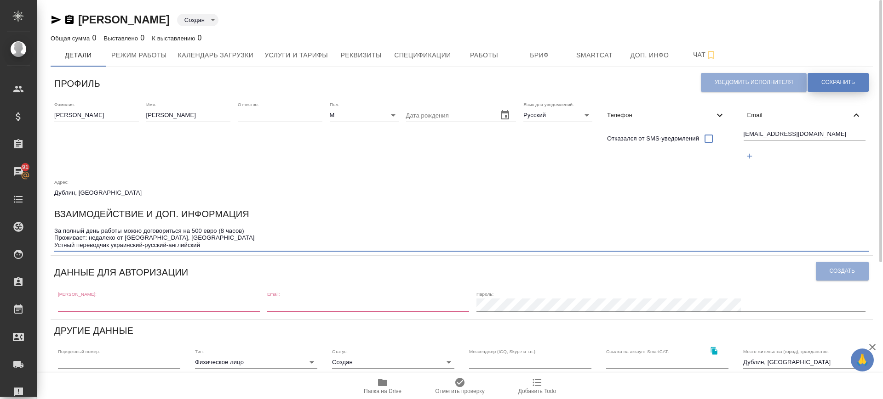
type textarea "За полный день работы можно договориться на 500 евро (8 часов) Проживает: недал…"
click at [843, 81] on span "Сохранить" at bounding box center [838, 83] width 34 height 8
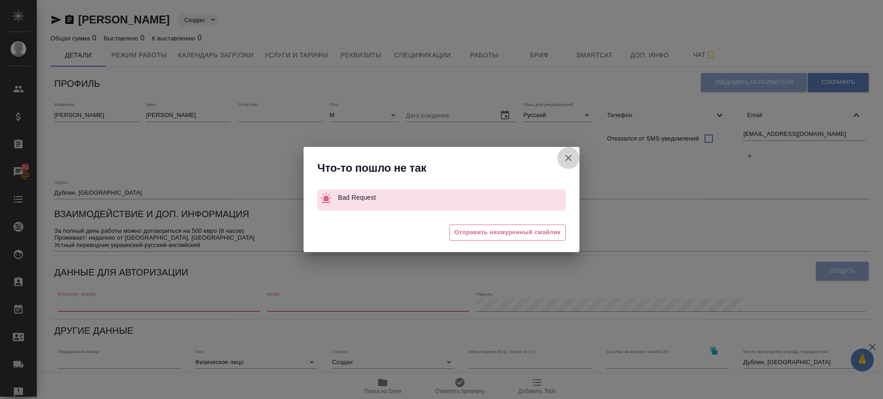
click at [570, 157] on icon "button" at bounding box center [568, 158] width 11 height 11
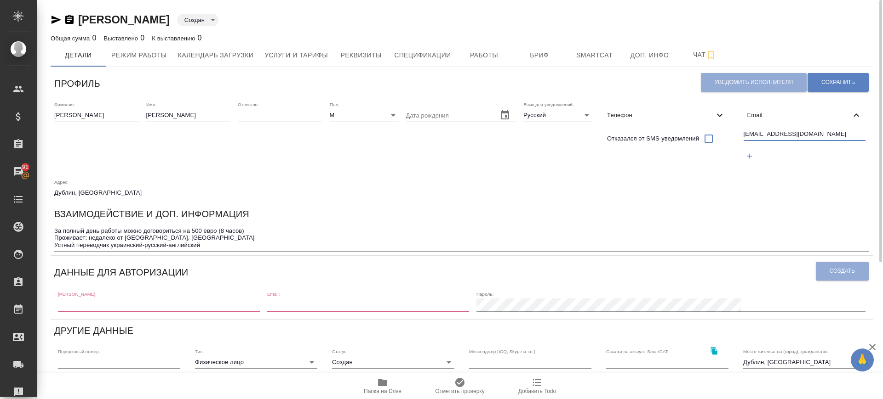
drag, startPoint x: 801, startPoint y: 132, endPoint x: 709, endPoint y: 139, distance: 91.7
click at [709, 139] on div "Фамилия: Козырев Имя: Виктор Отчество: Пол: М male Дата рождения Язык для уведо…" at bounding box center [462, 150] width 822 height 105
click at [199, 309] on input "text" at bounding box center [159, 305] width 202 height 13
paste input "victorkozirev@gmail.com"
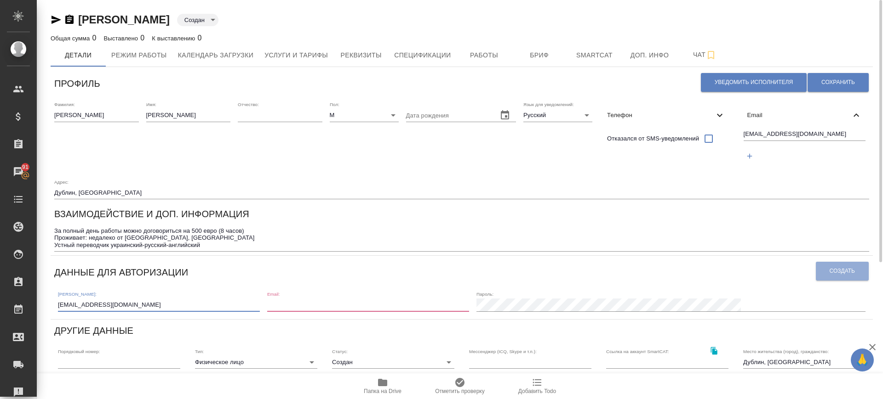
type input "victorkozirev@gmail.com"
click at [369, 307] on input "email" at bounding box center [368, 305] width 202 height 13
paste input "victorkozirev@gmail.com"
type input "victorkozirev@gmail.com"
click at [844, 269] on span "Создать" at bounding box center [841, 272] width 25 height 8
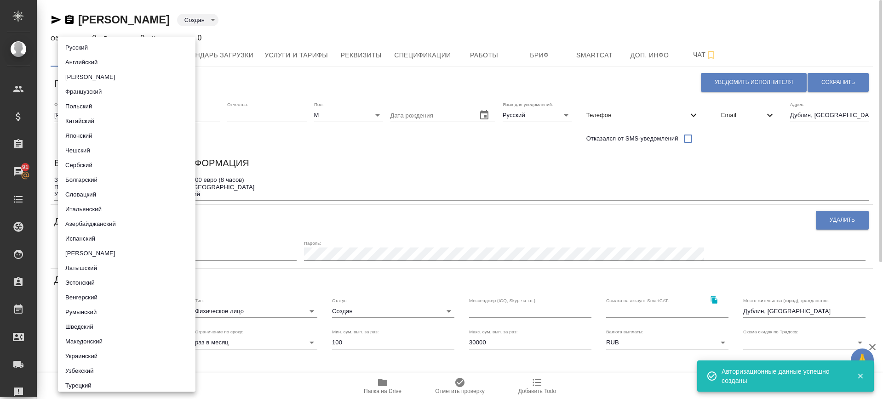
click at [127, 340] on body "🙏 .cls-1 fill:#fff; AWATERA Саглам Виктория v.saglam Клиенты Спецификации Заказ…" at bounding box center [441, 199] width 883 height 399
click at [124, 49] on li "Русский" at bounding box center [126, 47] width 137 height 15
type input "5b23e16b512f265610b605f7"
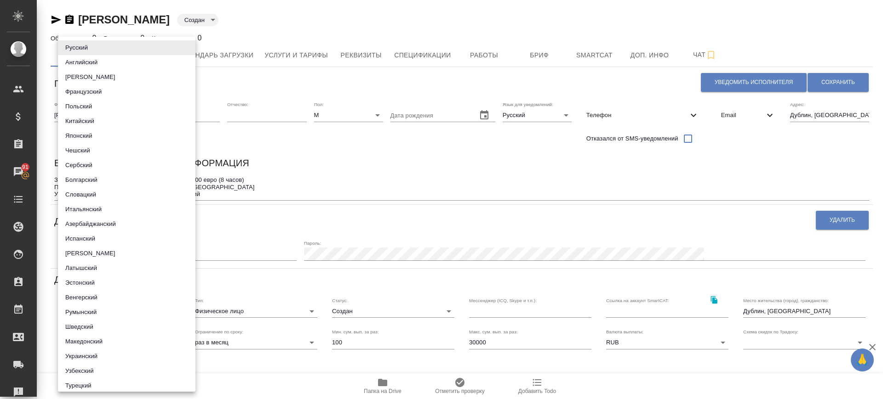
click at [358, 308] on div at bounding box center [441, 199] width 883 height 399
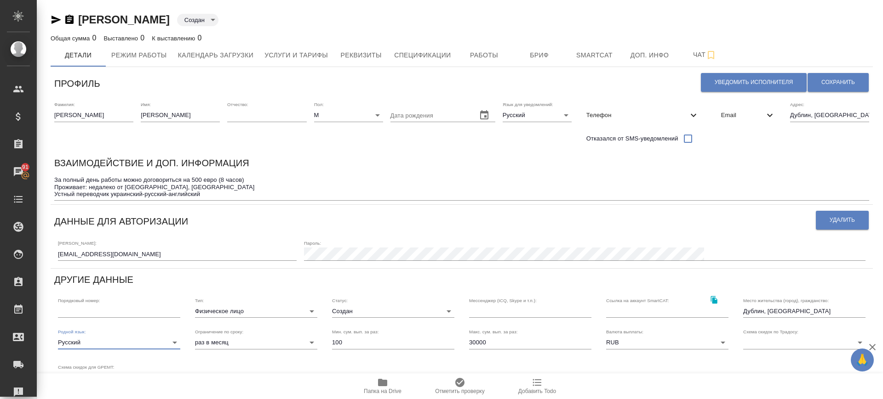
click at [359, 310] on div "Русский Английский Немецкий Французский Польский Китайский Японский Чешский Сер…" at bounding box center [441, 199] width 883 height 399
click at [361, 312] on body "🙏 .cls-1 fill:#fff; AWATERA Саглам Виктория v.saglam Клиенты Спецификации Заказ…" at bounding box center [441, 199] width 883 height 399
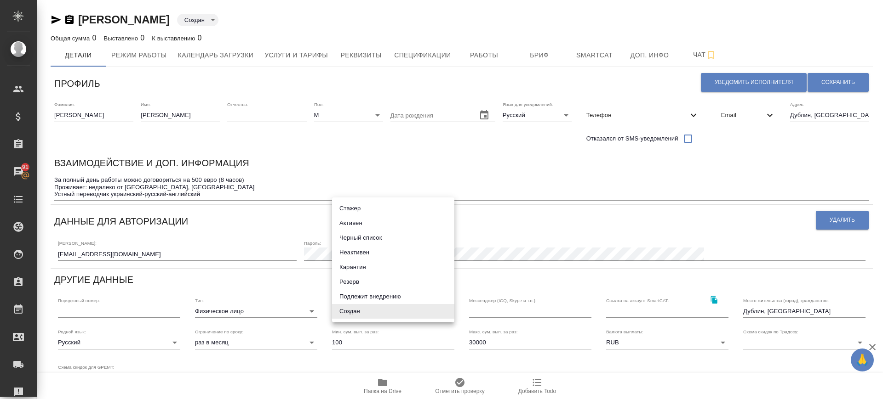
click at [358, 221] on li "Активен" at bounding box center [393, 223] width 122 height 15
type input "active"
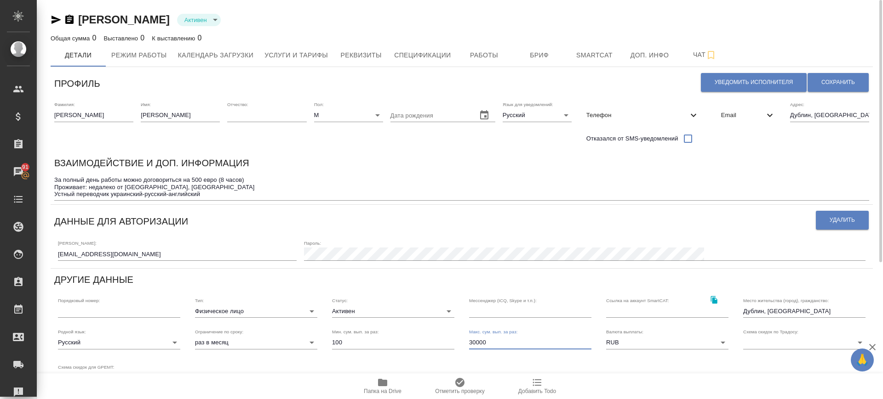
drag, startPoint x: 470, startPoint y: 345, endPoint x: 459, endPoint y: 347, distance: 11.7
click at [459, 347] on div "Родной язык: Русский 5b23e16b512f265610b605f7 Ограничение по сроку: раз в месяц…" at bounding box center [462, 357] width 822 height 70
type input "100000"
click at [823, 85] on span "Сохранить" at bounding box center [838, 83] width 34 height 8
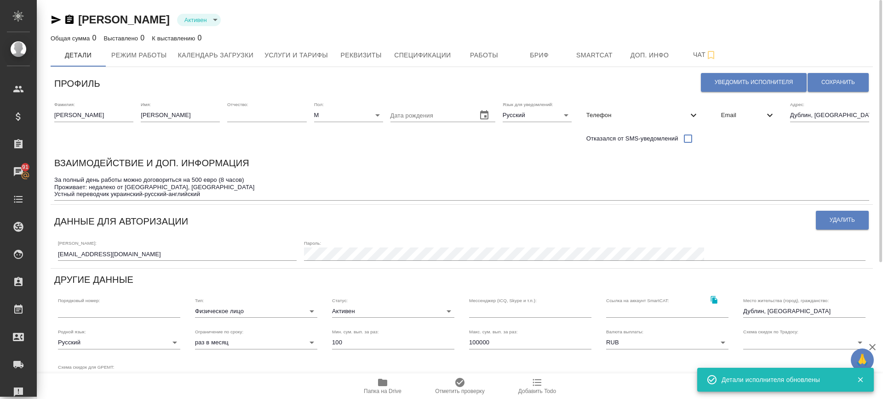
click at [683, 344] on body "🙏 .cls-1 fill:#fff; AWATERA Саглам Виктория v.saglam Клиенты Спецификации Заказ…" at bounding box center [441, 199] width 883 height 399
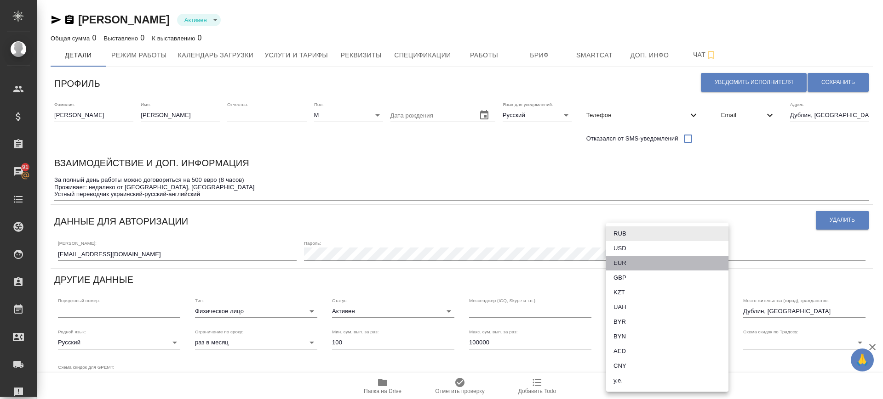
click at [637, 258] on li "EUR" at bounding box center [667, 263] width 122 height 15
type input "EUR"
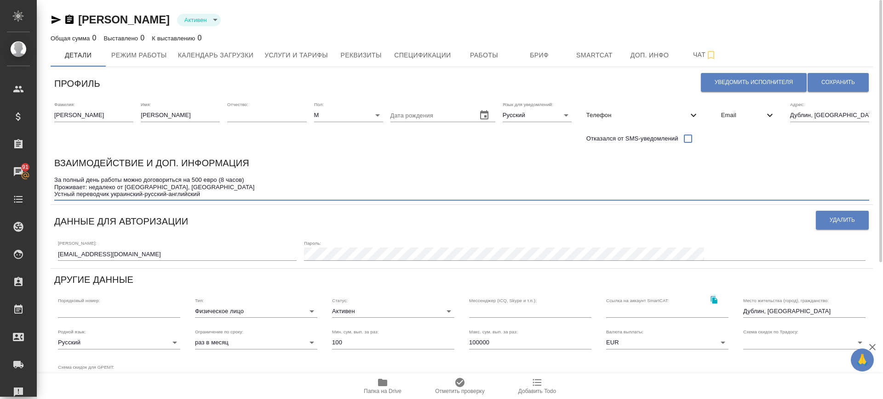
click at [541, 192] on textarea "За полный день работы можно договориться на 500 евро (8 часов) Проживает: недал…" at bounding box center [461, 187] width 814 height 21
click at [296, 57] on span "Услуги и тарифы" at bounding box center [295, 55] width 63 height 11
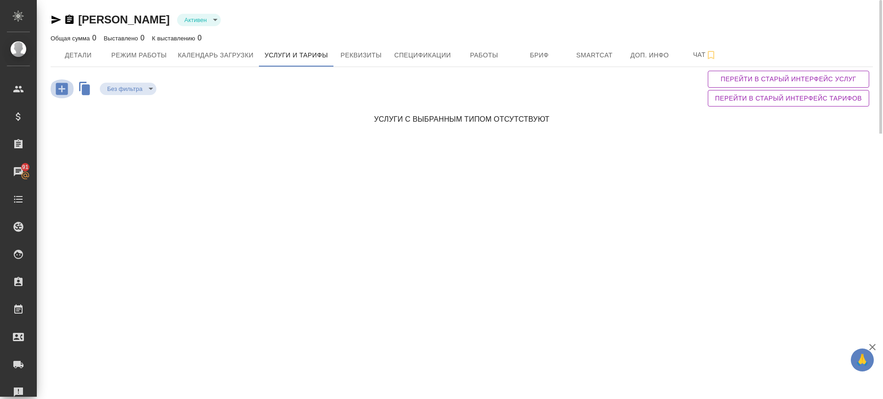
click at [59, 88] on icon "button" at bounding box center [62, 89] width 16 height 16
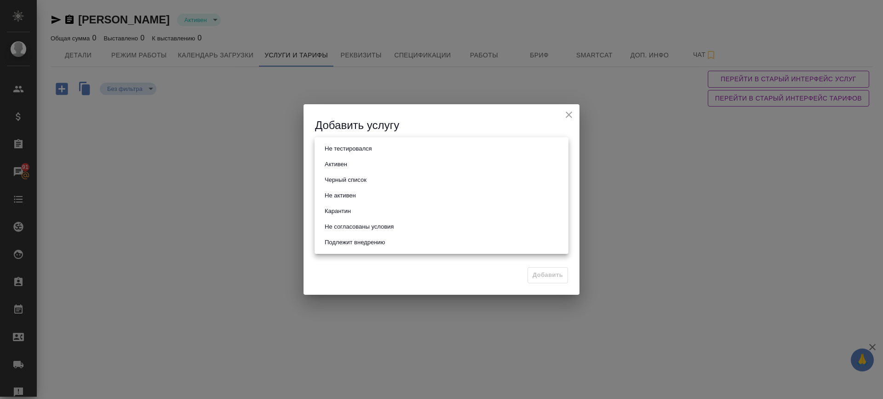
click at [344, 143] on body "🙏 .cls-1 fill:#fff; AWATERA Саглам Виктория v.saglam Клиенты Спецификации Заказ…" at bounding box center [441, 199] width 883 height 399
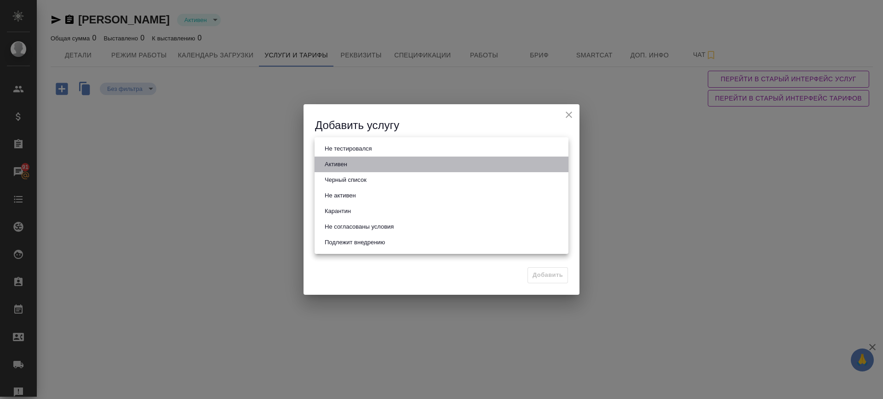
drag, startPoint x: 346, startPoint y: 162, endPoint x: 346, endPoint y: 169, distance: 6.5
click at [346, 163] on button "Активен" at bounding box center [336, 164] width 28 height 10
type input "active"
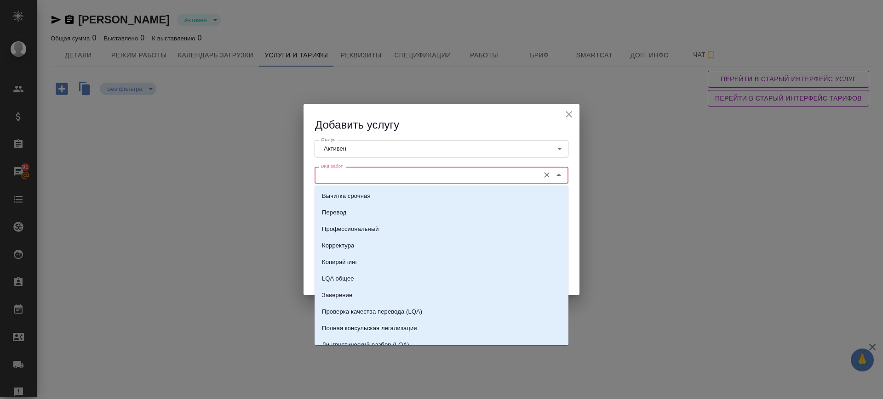
click at [346, 172] on input "Вид работ" at bounding box center [425, 175] width 217 height 11
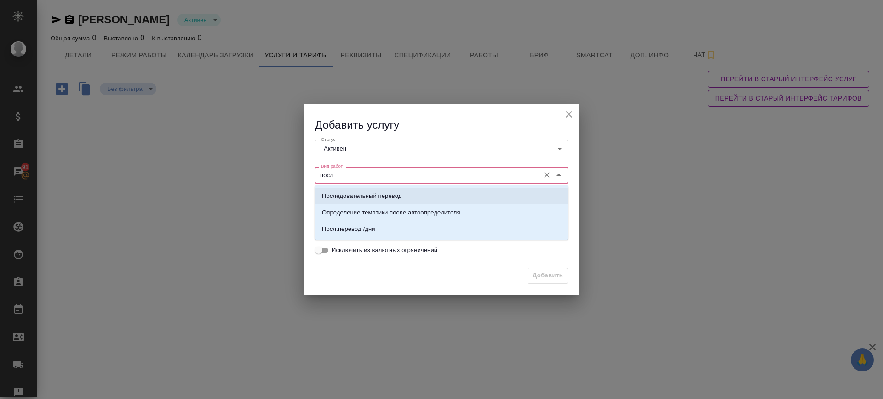
drag, startPoint x: 370, startPoint y: 197, endPoint x: 368, endPoint y: 203, distance: 6.4
click at [370, 198] on p "Последовательный перевод" at bounding box center [362, 196] width 80 height 9
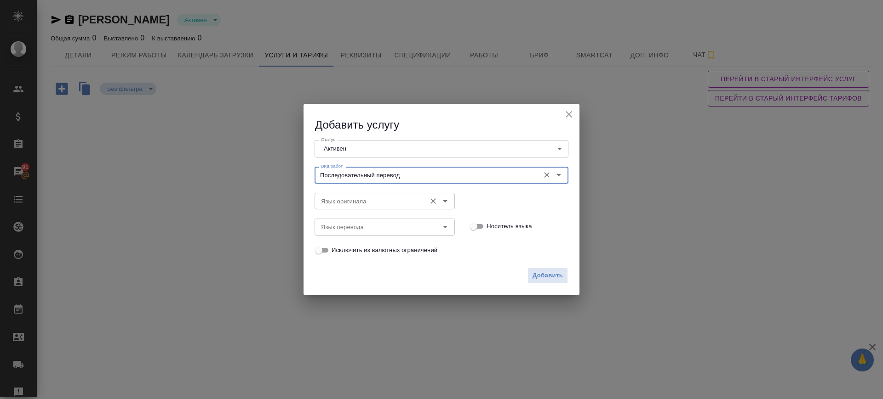
type input "Последовательный перевод"
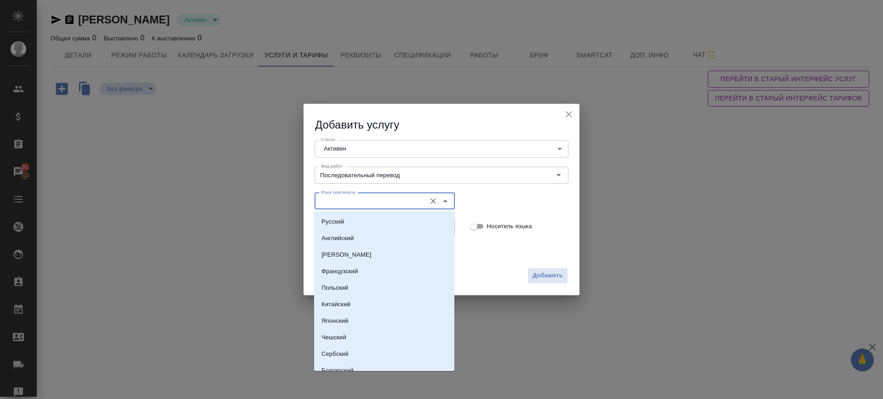
click at [366, 206] on input "Язык оригинала" at bounding box center [369, 201] width 104 height 11
drag, startPoint x: 358, startPoint y: 219, endPoint x: 356, endPoint y: 224, distance: 5.4
click at [358, 220] on li "Русский" at bounding box center [384, 222] width 140 height 17
type input "Русский"
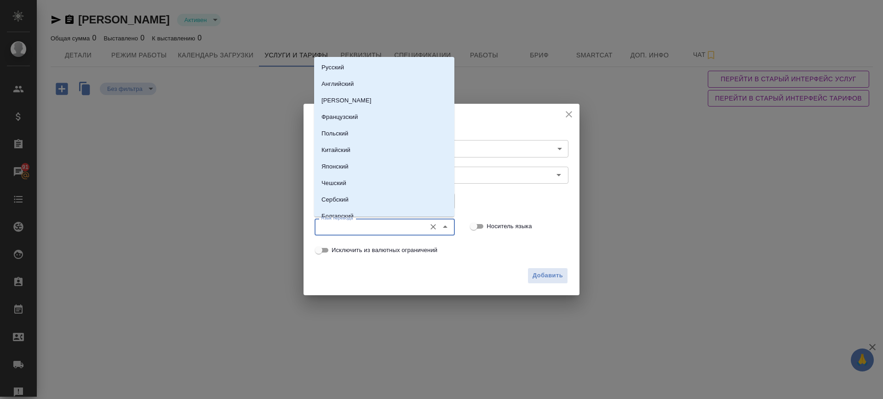
click at [354, 231] on input "Язык перевода" at bounding box center [369, 227] width 104 height 11
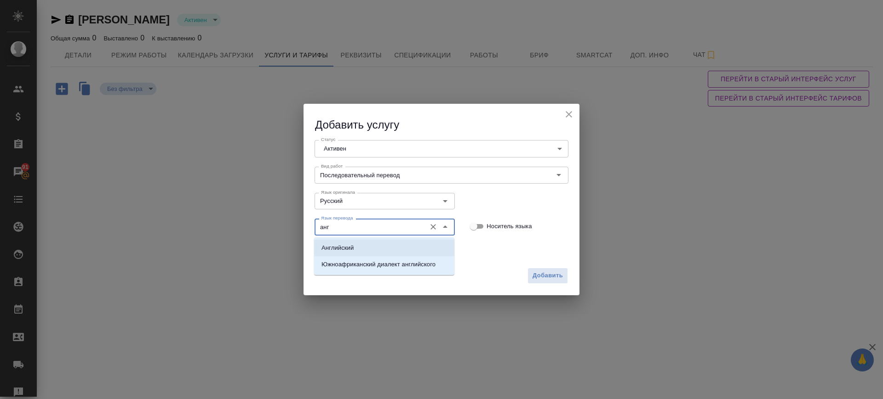
click at [350, 248] on p "Английский" at bounding box center [337, 248] width 32 height 9
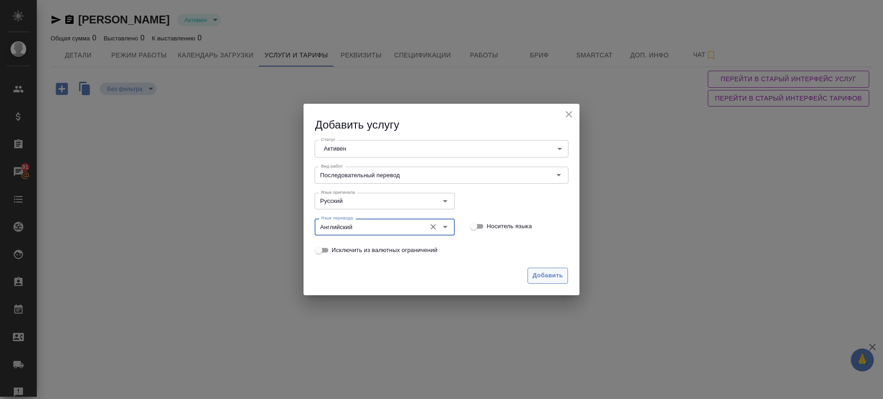
type input "Английский"
click at [531, 275] on button "Добавить" at bounding box center [547, 276] width 40 height 16
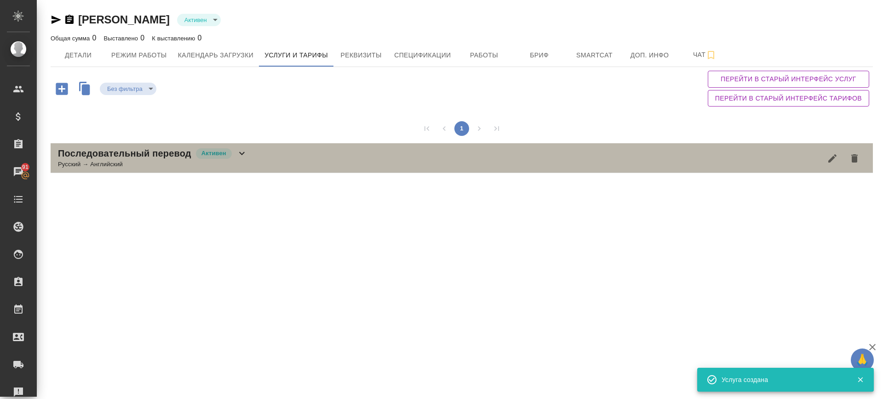
click at [261, 153] on div "Последовательный перевод Активен Русский → Английский" at bounding box center [462, 158] width 822 height 30
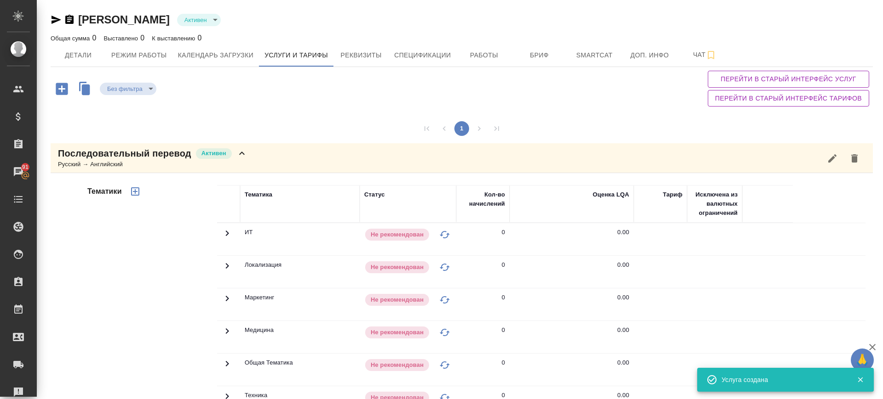
scroll to position [120, 0]
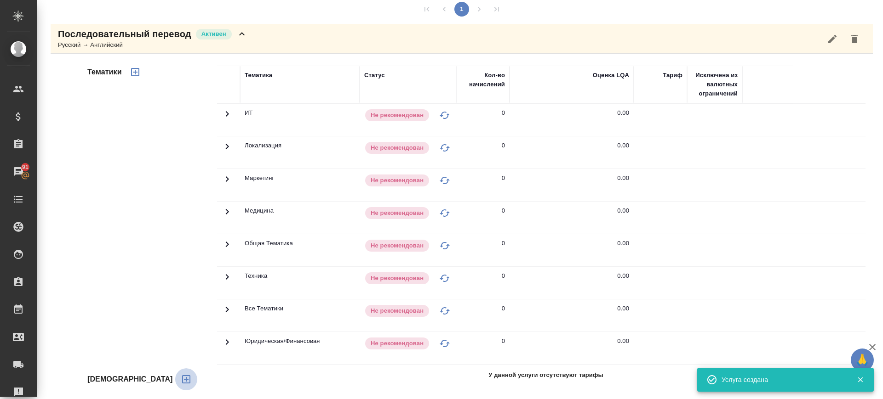
click at [181, 382] on icon "button" at bounding box center [186, 379] width 11 height 11
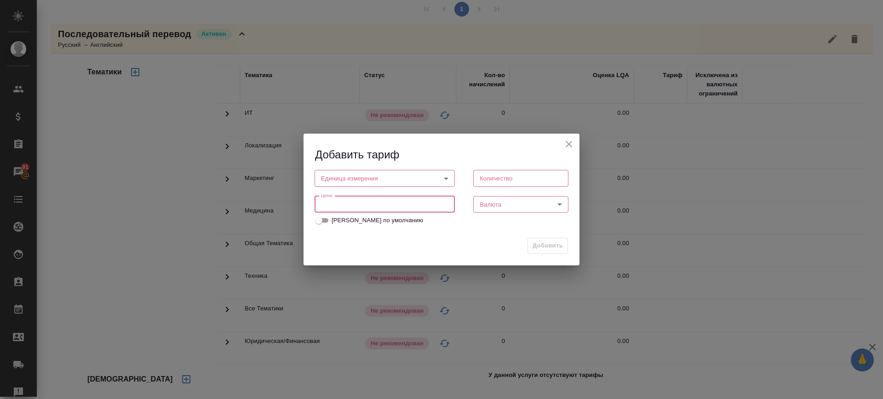
click at [336, 204] on input "number" at bounding box center [384, 204] width 140 height 17
type input "100"
click at [367, 169] on div "Единица измерения ​ Единица измерения" at bounding box center [384, 177] width 159 height 40
click at [366, 179] on body "🙏 .cls-1 fill:#fff; AWATERA Саглам Виктория v.saglam Клиенты Спецификации Заказ…" at bounding box center [441, 199] width 883 height 399
drag, startPoint x: 346, startPoint y: 193, endPoint x: 404, endPoint y: 188, distance: 58.1
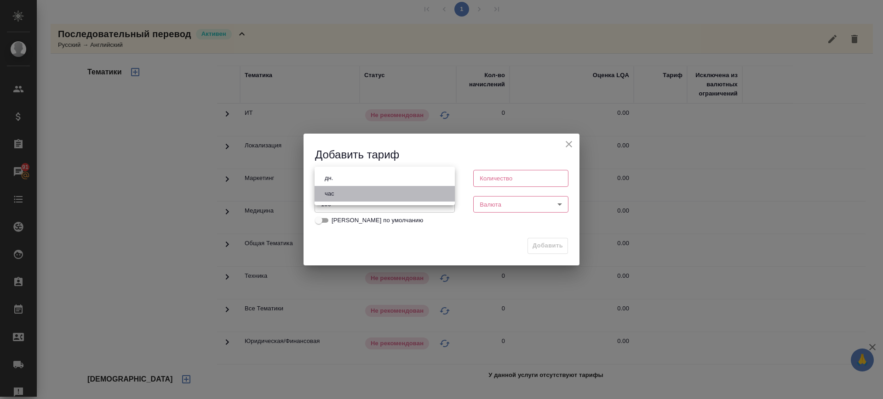
click at [346, 193] on li "час" at bounding box center [384, 194] width 140 height 16
type input "5a8b1489cc6b4906c91bfd93"
click at [493, 178] on input "number" at bounding box center [520, 178] width 95 height 17
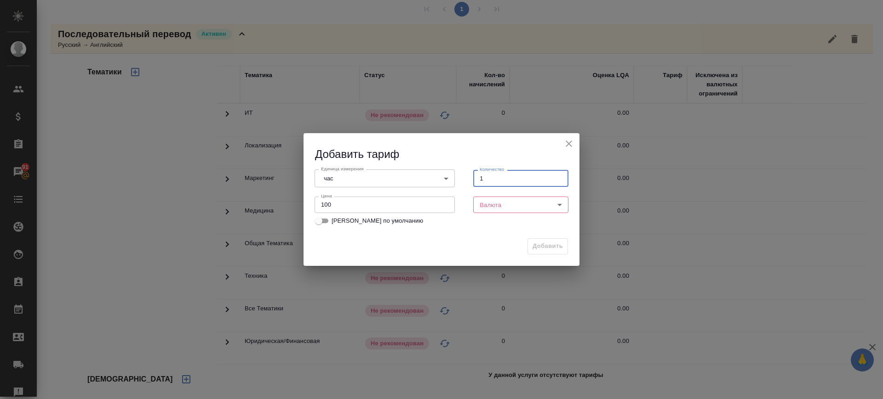
type input "1"
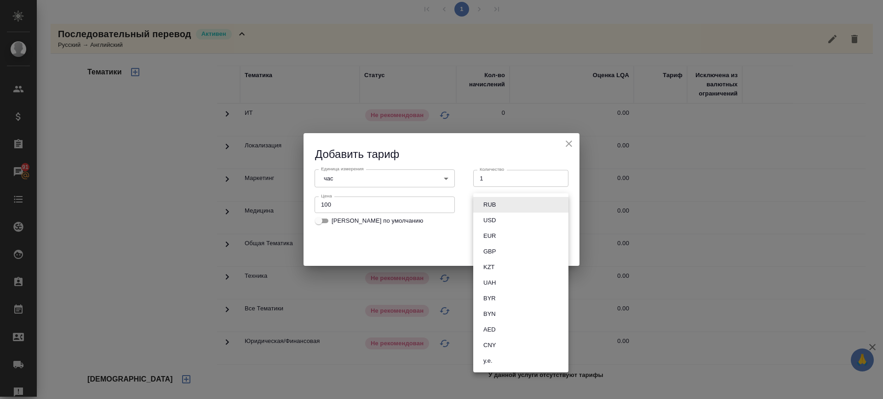
click at [511, 205] on body "🙏 .cls-1 fill:#fff; AWATERA Саглам Виктория v.saglam Клиенты Спецификации Заказ…" at bounding box center [441, 199] width 883 height 399
click at [498, 238] on button "EUR" at bounding box center [489, 236] width 18 height 10
type input "EUR"
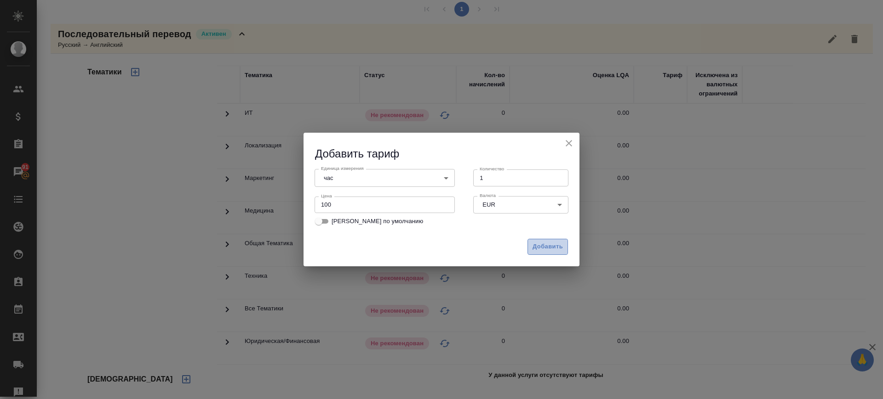
click at [550, 244] on span "Добавить" at bounding box center [547, 247] width 30 height 11
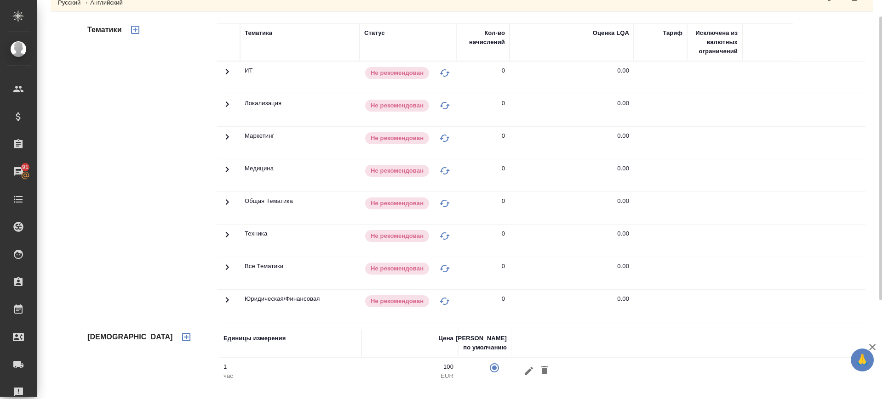
scroll to position [47, 0]
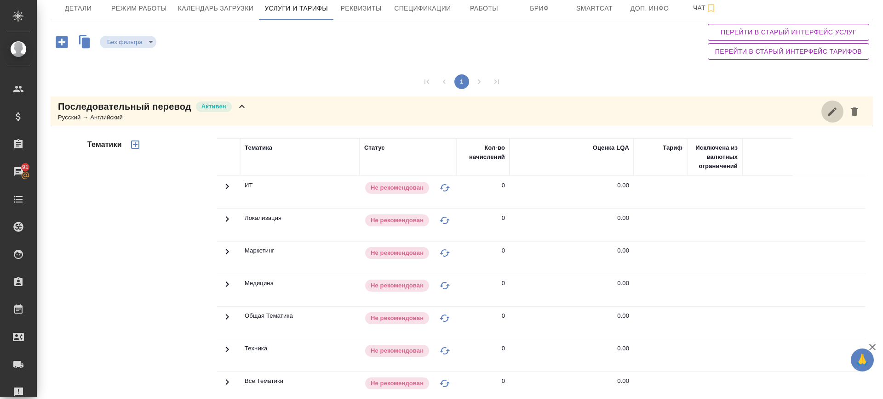
click at [826, 114] on icon "button" at bounding box center [831, 111] width 11 height 11
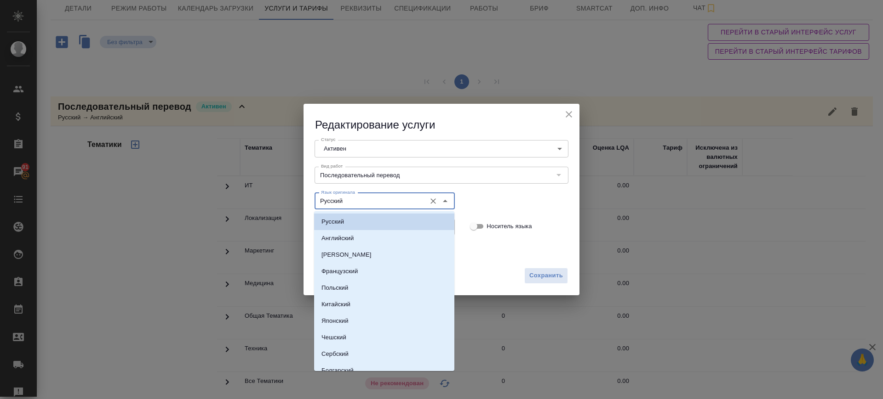
click at [370, 206] on input "Русский" at bounding box center [369, 201] width 104 height 11
click at [364, 233] on li "Английский" at bounding box center [384, 238] width 140 height 17
type input "Английский"
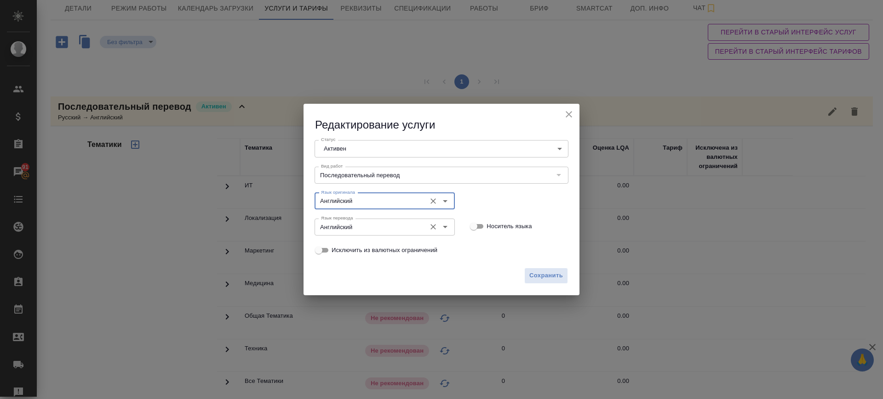
click at [358, 235] on div "Язык перевода Английский Язык перевода" at bounding box center [384, 226] width 140 height 22
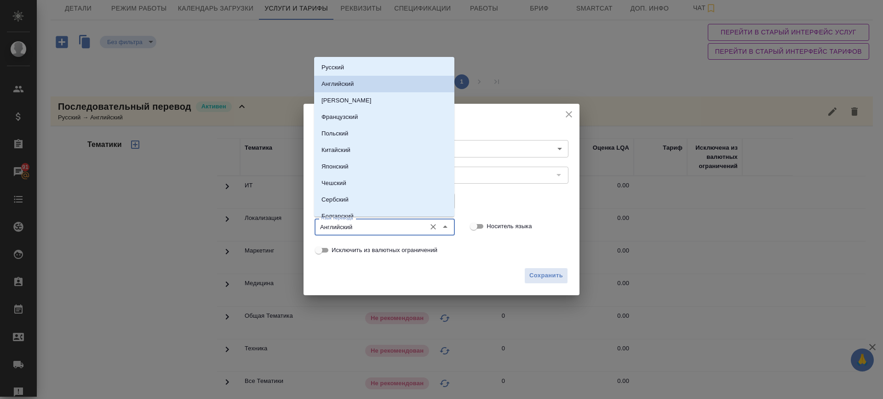
click at [355, 227] on input "Английский" at bounding box center [369, 227] width 104 height 11
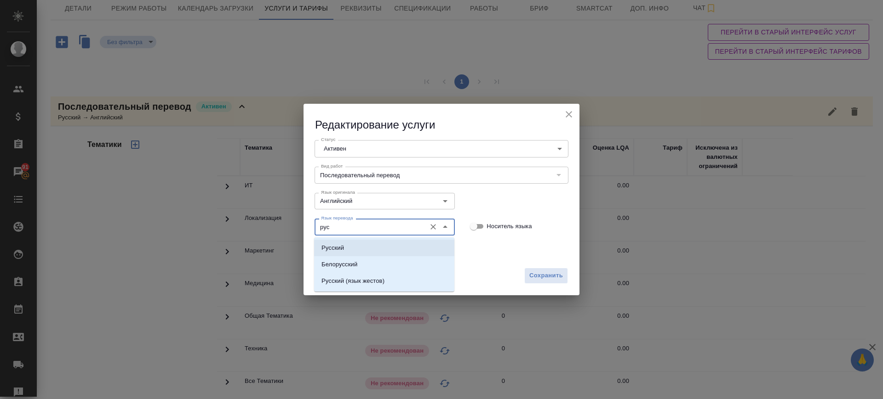
drag, startPoint x: 345, startPoint y: 244, endPoint x: 403, endPoint y: 252, distance: 58.0
click at [345, 244] on li "Русский" at bounding box center [384, 248] width 140 height 17
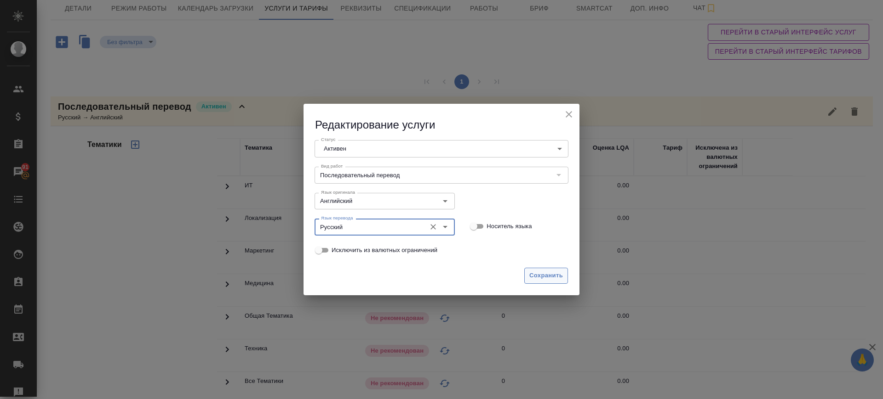
type input "Русский"
click at [555, 272] on span "Сохранить" at bounding box center [546, 276] width 34 height 11
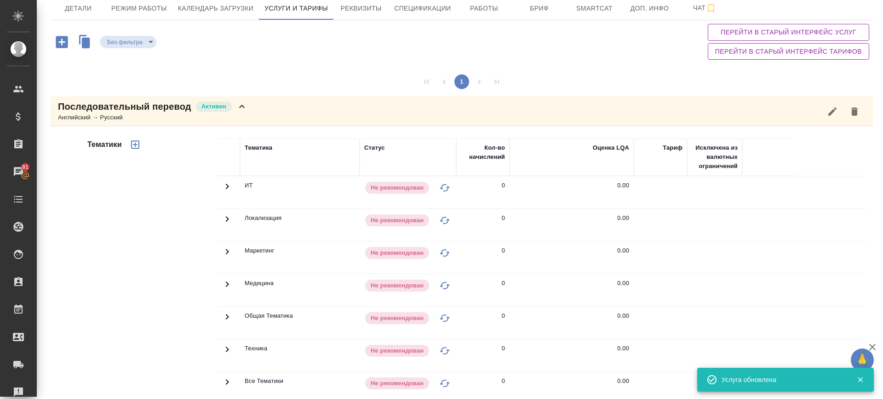
click at [140, 148] on icon "button" at bounding box center [135, 144] width 11 height 11
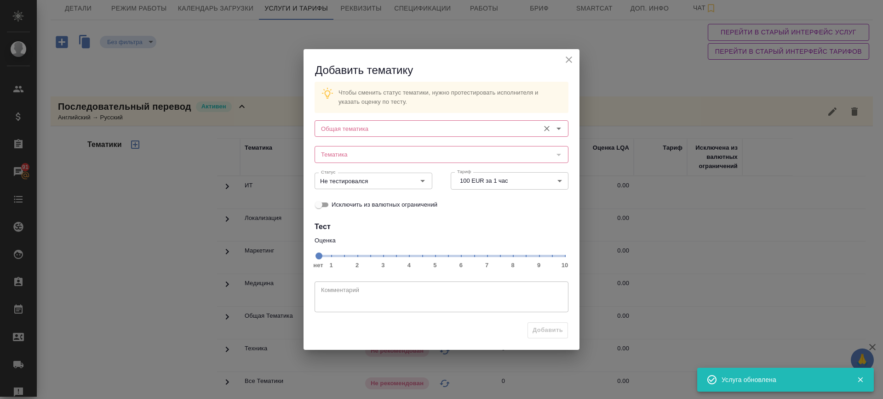
click at [373, 133] on input "Общая тематика" at bounding box center [425, 128] width 217 height 11
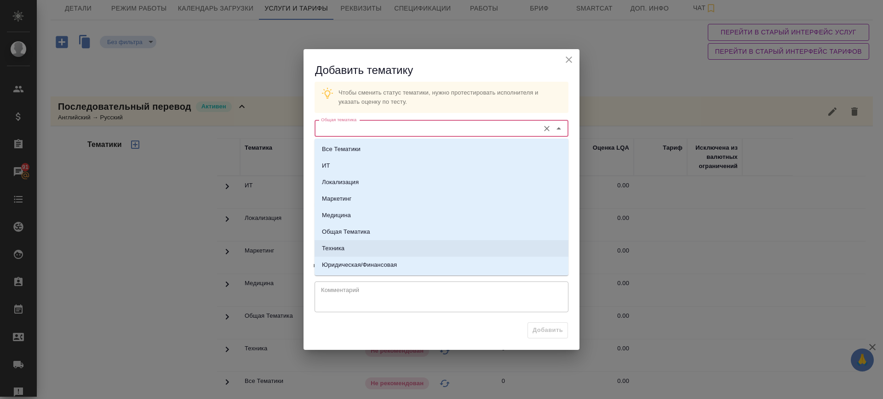
click at [361, 251] on li "Техника" at bounding box center [441, 248] width 254 height 17
type input "Техника"
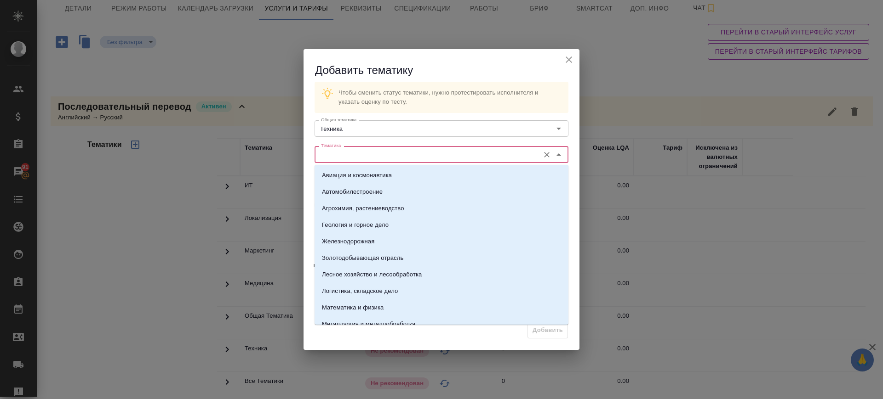
click at [362, 153] on input "Тематика" at bounding box center [425, 154] width 217 height 11
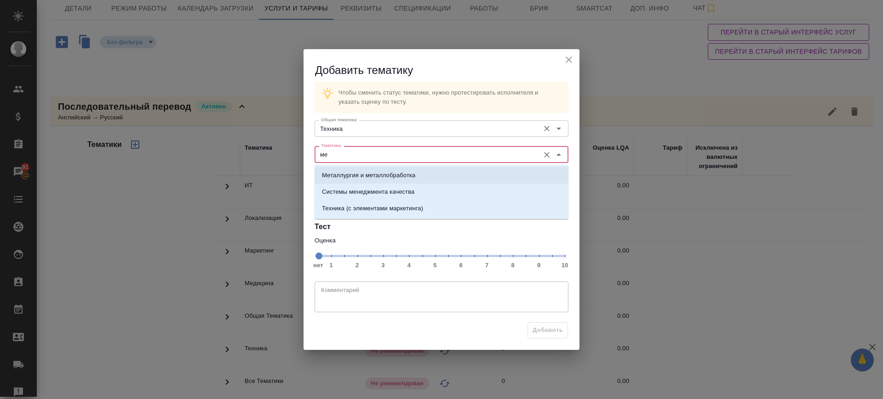
type input "ме"
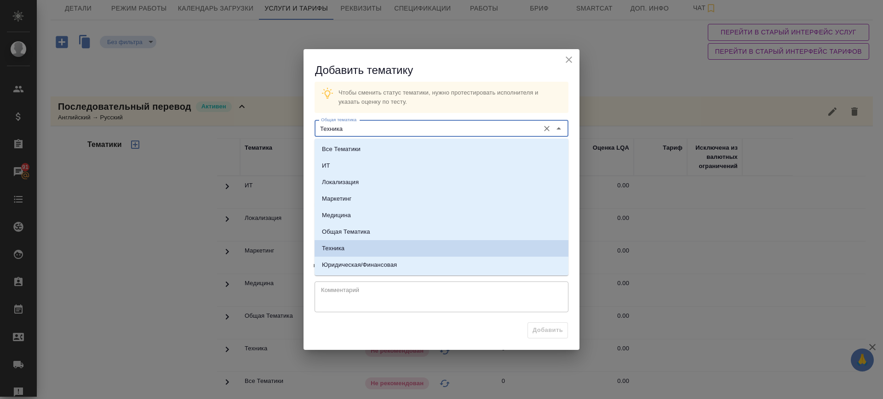
click at [362, 127] on input "Техника" at bounding box center [425, 128] width 217 height 11
drag, startPoint x: 353, startPoint y: 221, endPoint x: 354, endPoint y: 195, distance: 25.3
click at [353, 221] on li "Медицина" at bounding box center [441, 215] width 254 height 17
type input "Медицина"
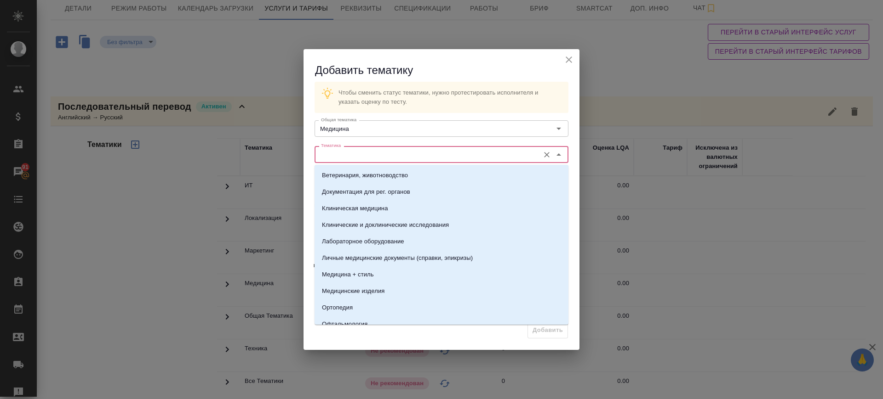
click at [357, 148] on div "Тематика" at bounding box center [441, 154] width 254 height 17
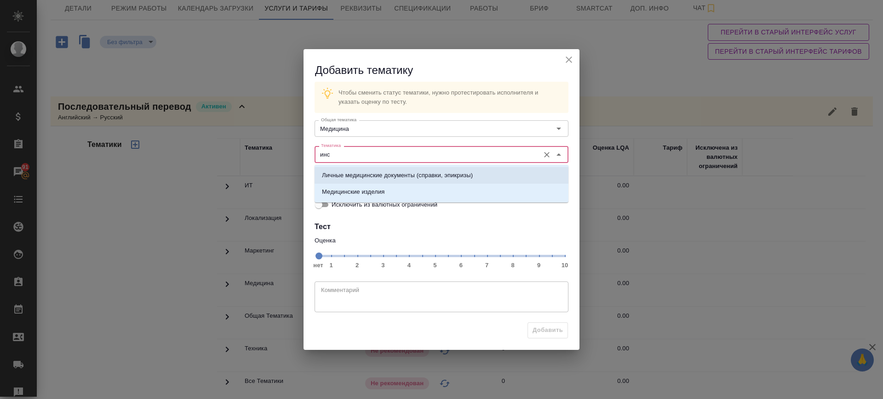
click at [369, 159] on input "инс" at bounding box center [425, 154] width 217 height 11
drag, startPoint x: 287, startPoint y: 154, endPoint x: 271, endPoint y: 155, distance: 16.1
click at [271, 154] on div "Добавить тематику Чтобы сменить статус тематики, нужно протестировать исполните…" at bounding box center [441, 199] width 883 height 399
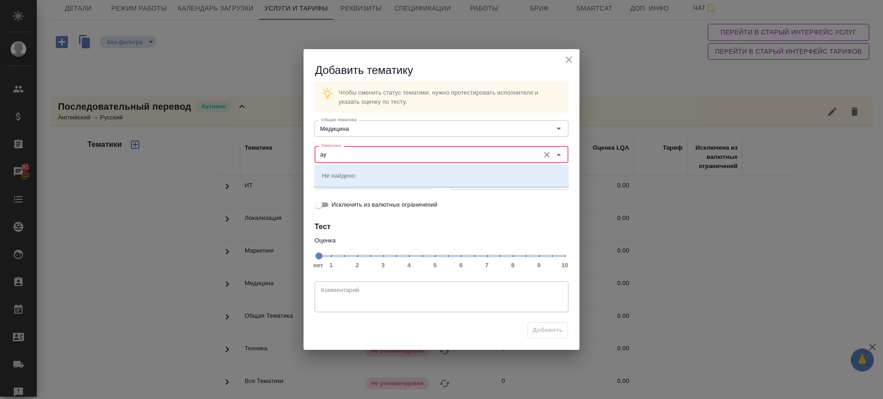
type input "а"
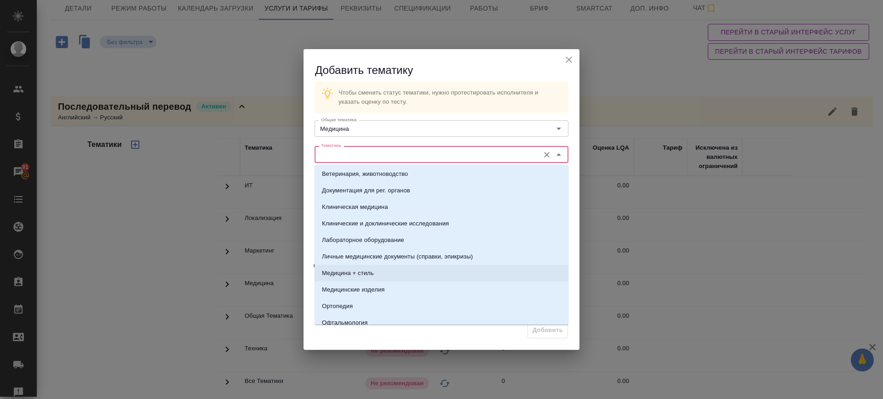
scroll to position [0, 0]
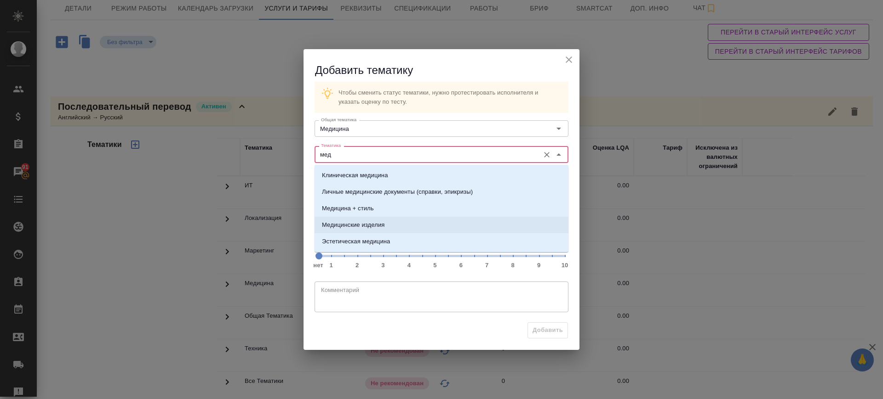
click at [340, 225] on p "Медицинские изделия" at bounding box center [353, 225] width 63 height 9
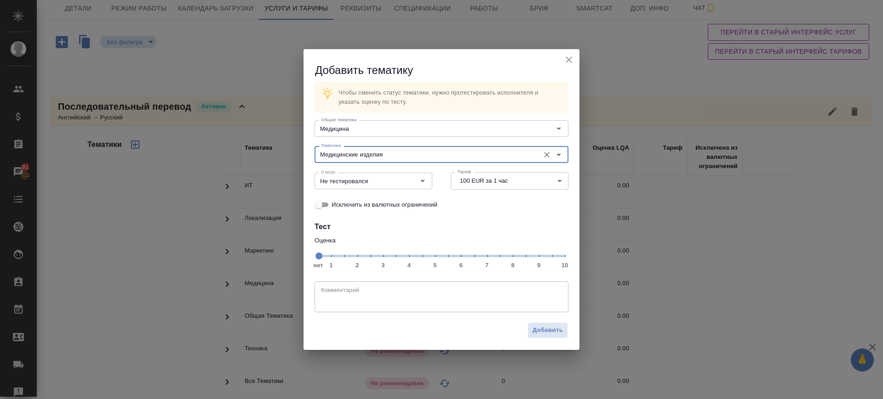
type input "Медицинские изделия"
click at [489, 257] on span "нет 1 2 3 4 5 6 7 8 9 10" at bounding box center [441, 255] width 246 height 13
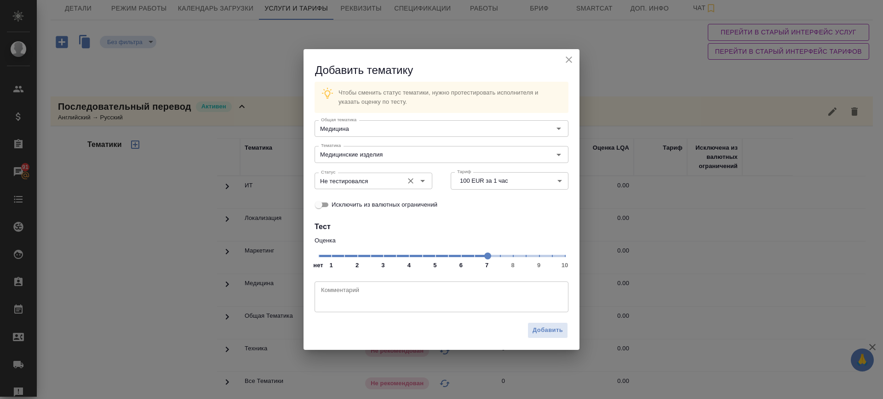
click at [387, 178] on input "Не тестировался" at bounding box center [357, 181] width 81 height 11
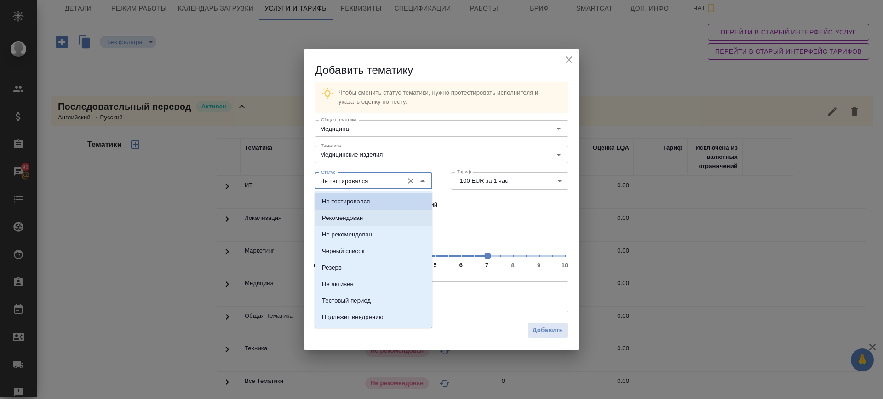
drag, startPoint x: 371, startPoint y: 213, endPoint x: 473, endPoint y: 289, distance: 126.9
click at [375, 216] on li "Рекомендован" at bounding box center [373, 218] width 118 height 17
type input "Рекомендован"
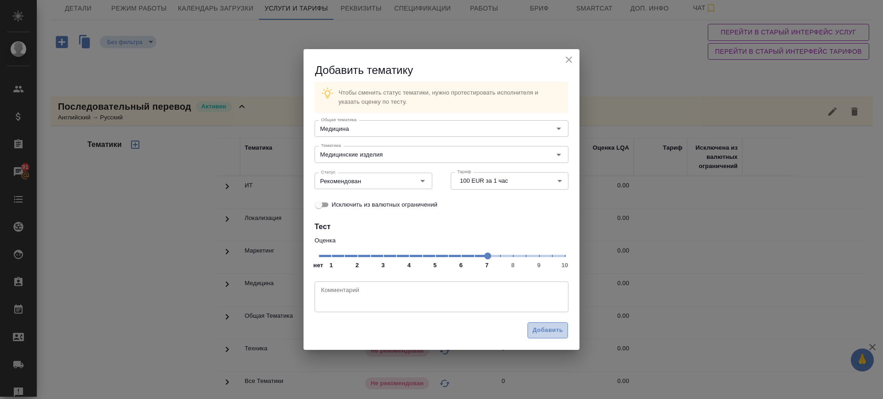
click at [542, 329] on span "Добавить" at bounding box center [547, 330] width 30 height 11
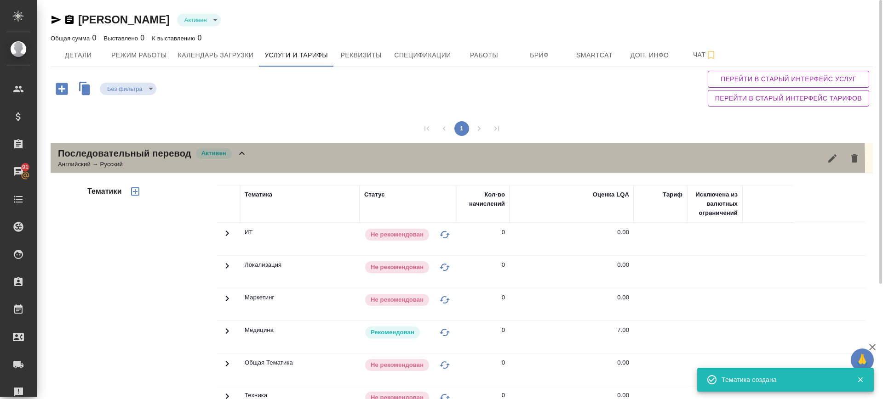
click at [258, 167] on div "Последовательный перевод Активен Английский → Русский" at bounding box center [462, 158] width 822 height 30
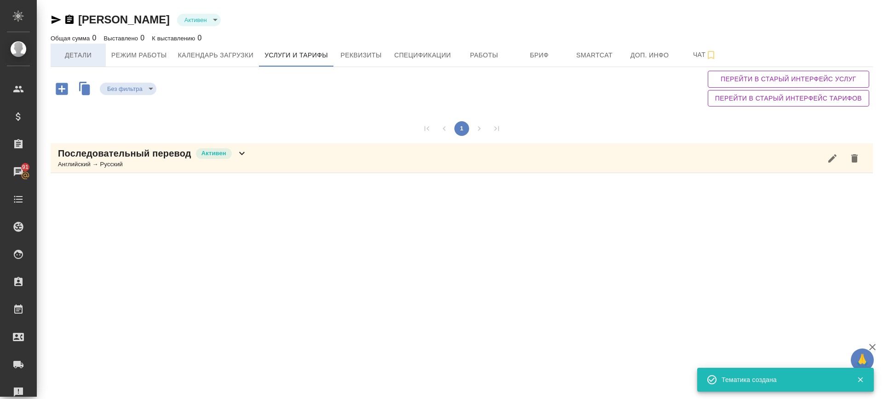
click at [77, 56] on span "Детали" at bounding box center [78, 55] width 44 height 11
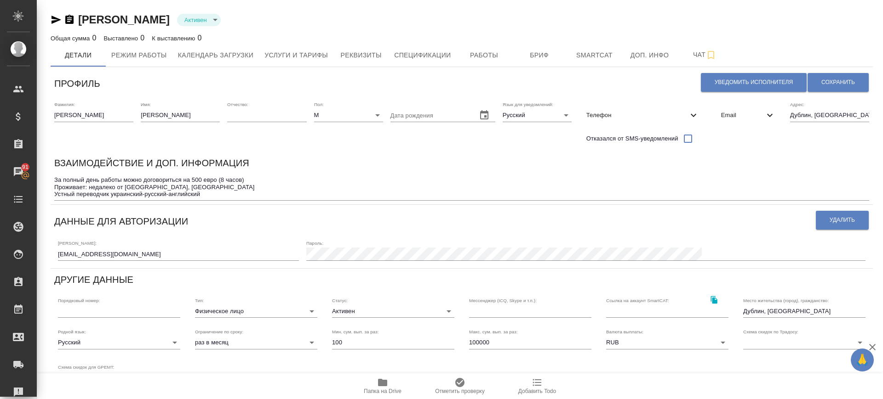
click at [57, 21] on icon "button" at bounding box center [56, 20] width 10 height 8
click at [379, 387] on icon "button" at bounding box center [382, 382] width 11 height 11
click at [380, 387] on icon "button" at bounding box center [382, 382] width 11 height 11
click at [390, 387] on span "Папка на Drive" at bounding box center [382, 385] width 66 height 17
click at [391, 386] on span "Папка на Drive" at bounding box center [382, 385] width 66 height 17
